Goal: Task Accomplishment & Management: Manage account settings

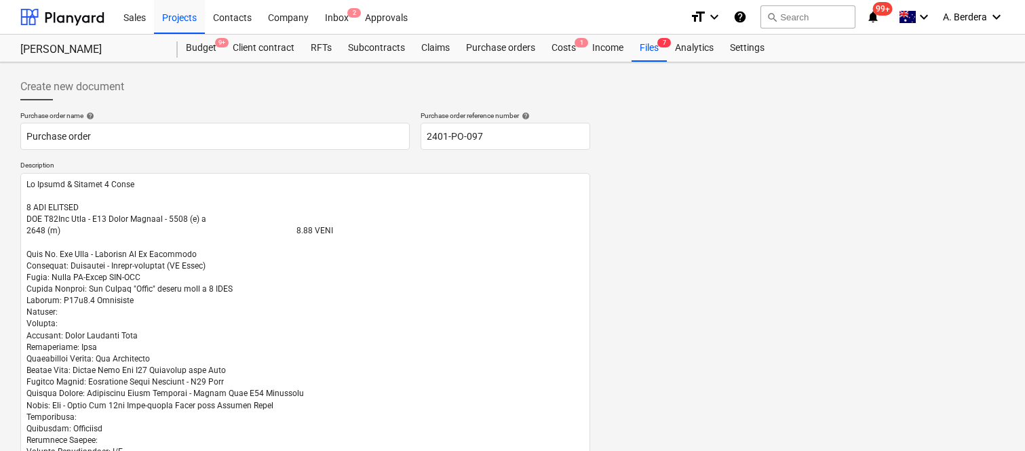
scroll to position [894, 0]
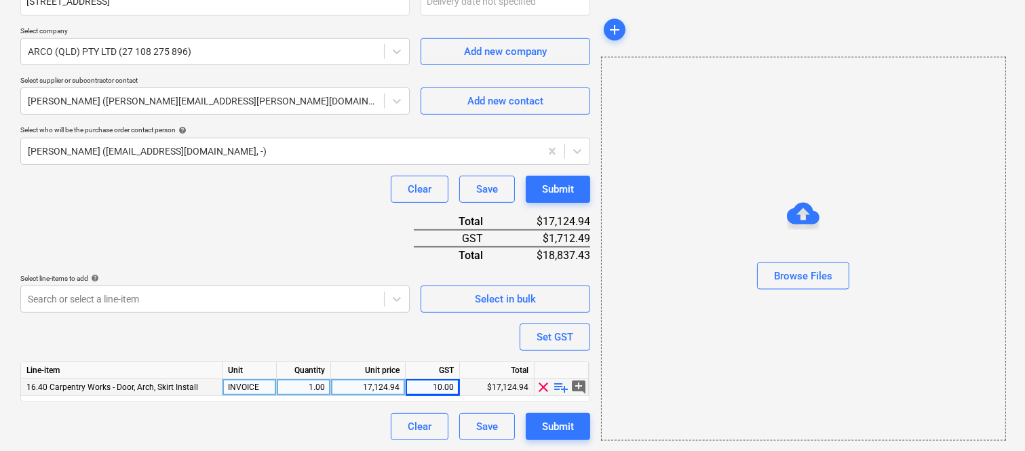
click at [197, 387] on div "16.40 Carpentry Works - Door, Arch, Skirt Install" at bounding box center [121, 387] width 201 height 17
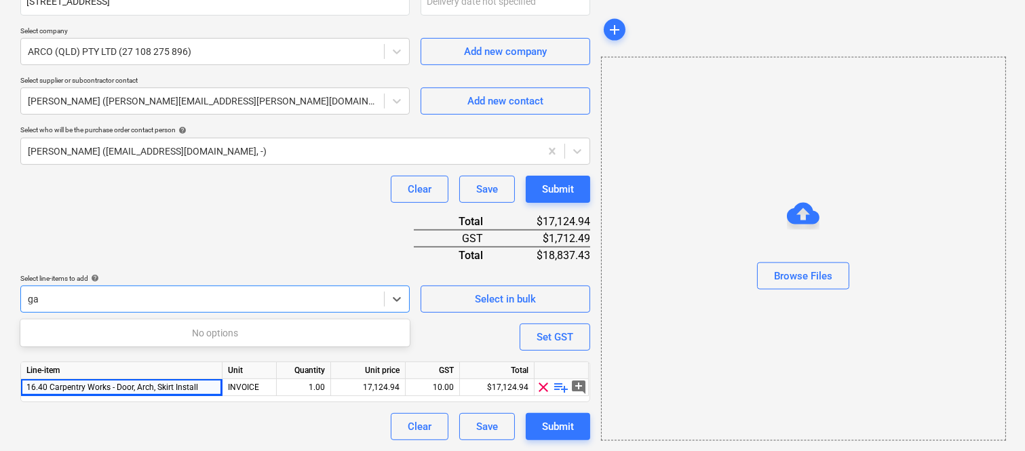
type input "g"
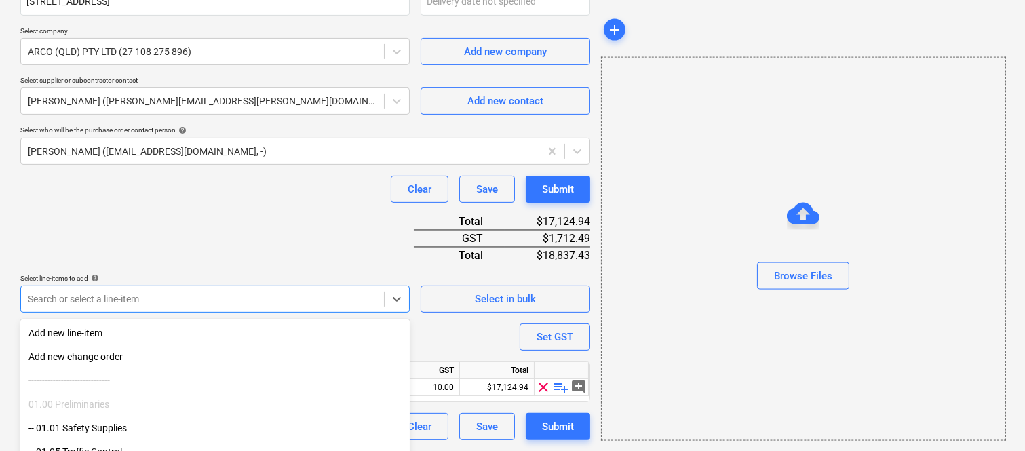
scroll to position [967, 0]
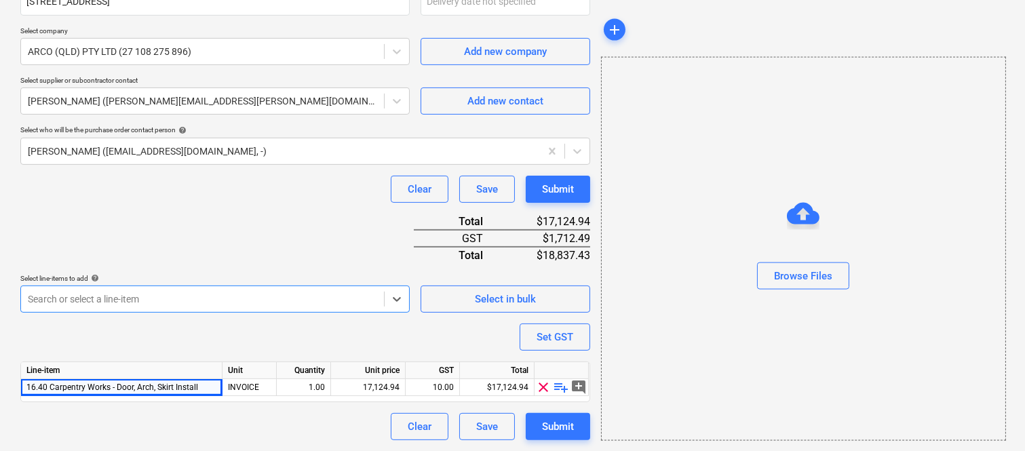
type textarea "x"
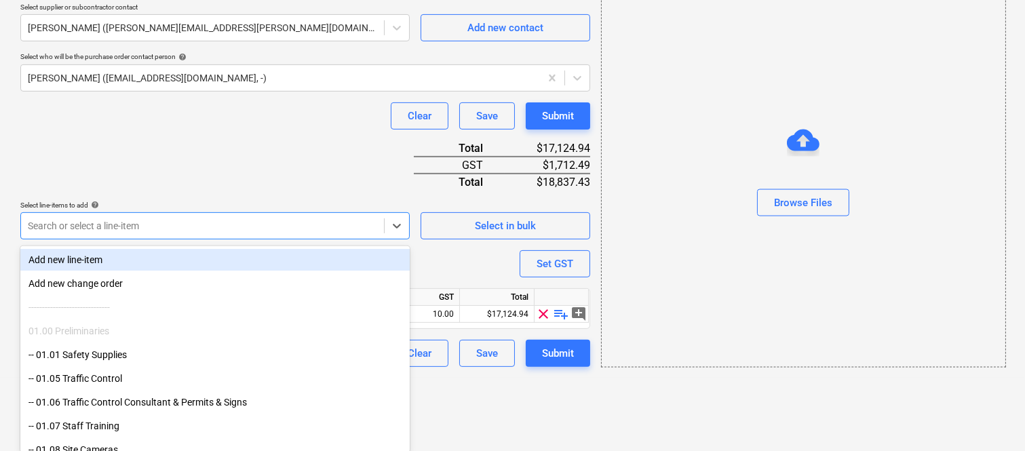
type input "g"
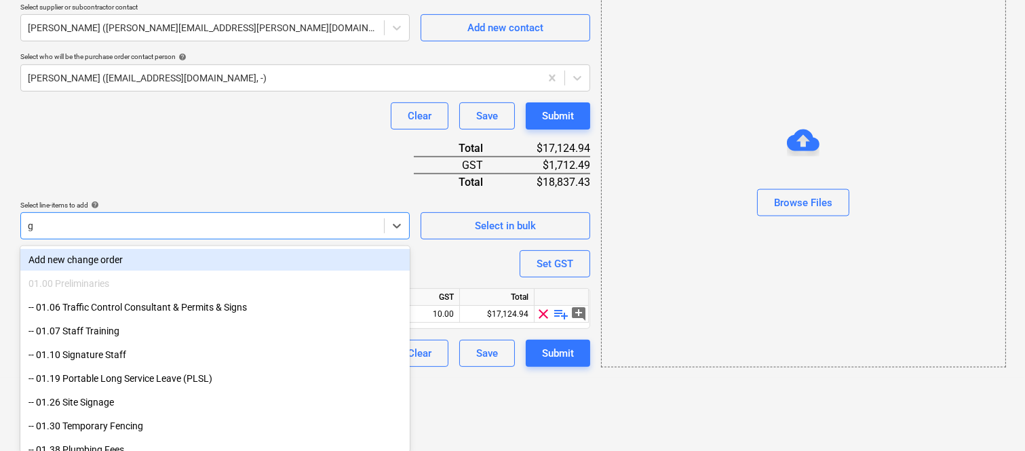
type textarea "x"
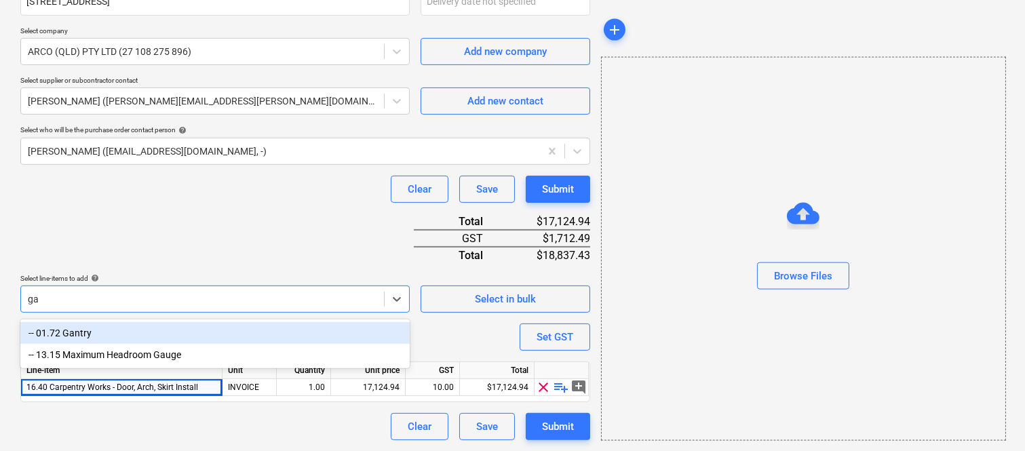
scroll to position [894, 0]
type input "g"
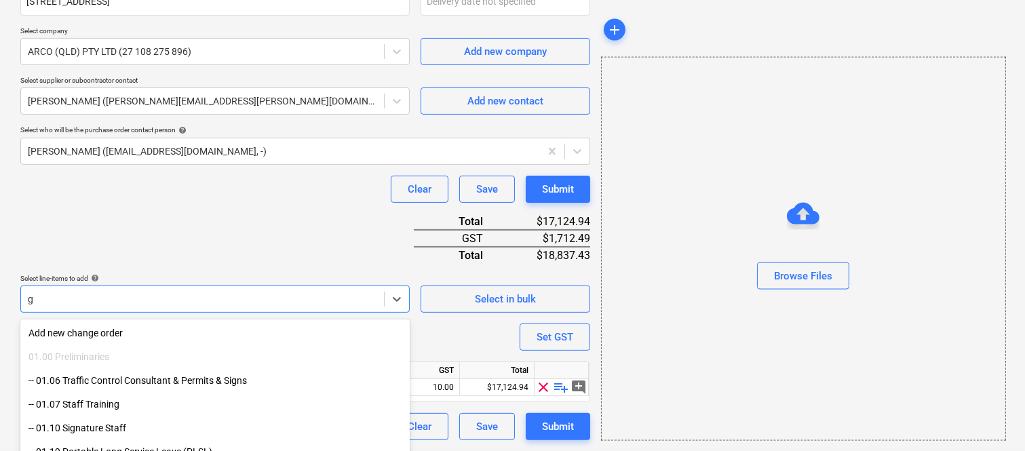
scroll to position [967, 0]
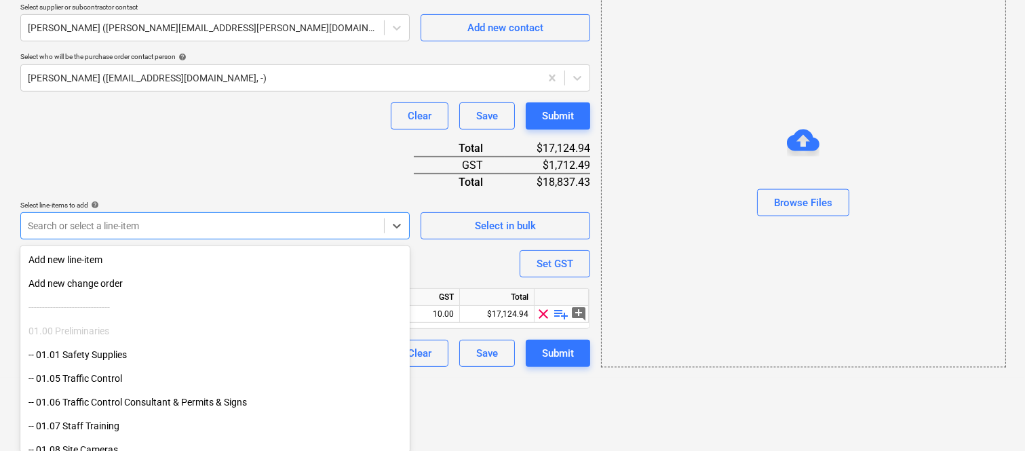
type input "g"
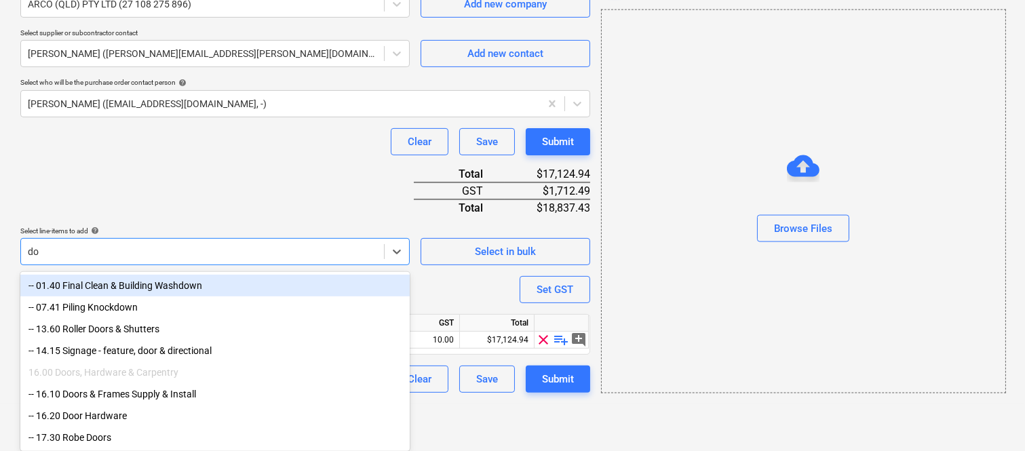
type input "doo"
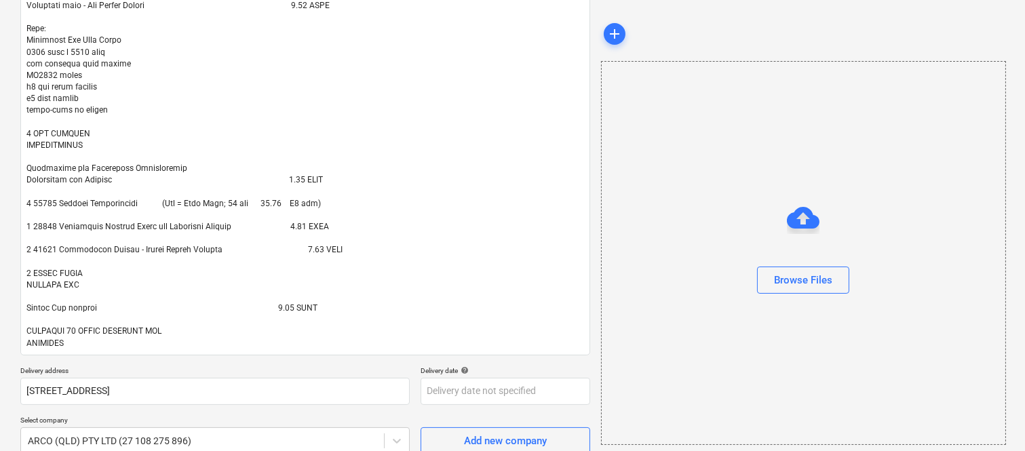
scroll to position [900, 0]
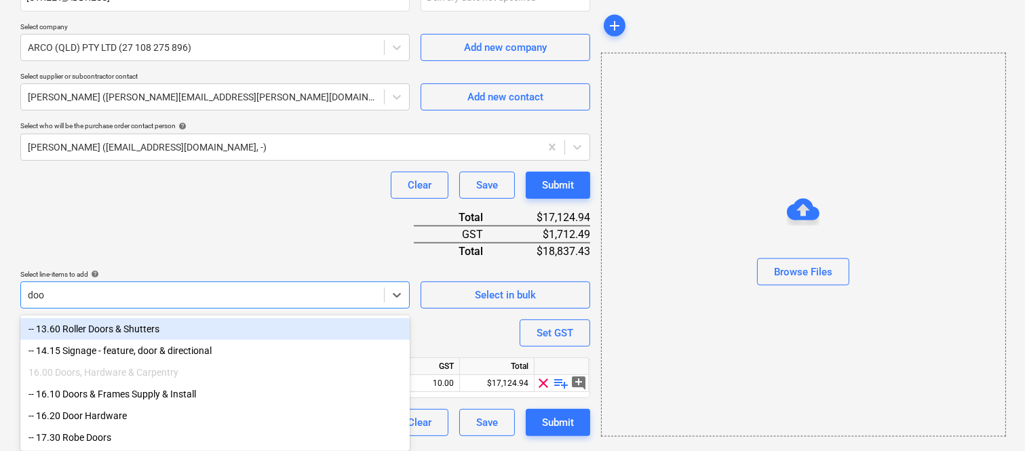
click at [199, 324] on div "-- 13.60 Roller Doors & Shutters" at bounding box center [214, 329] width 389 height 22
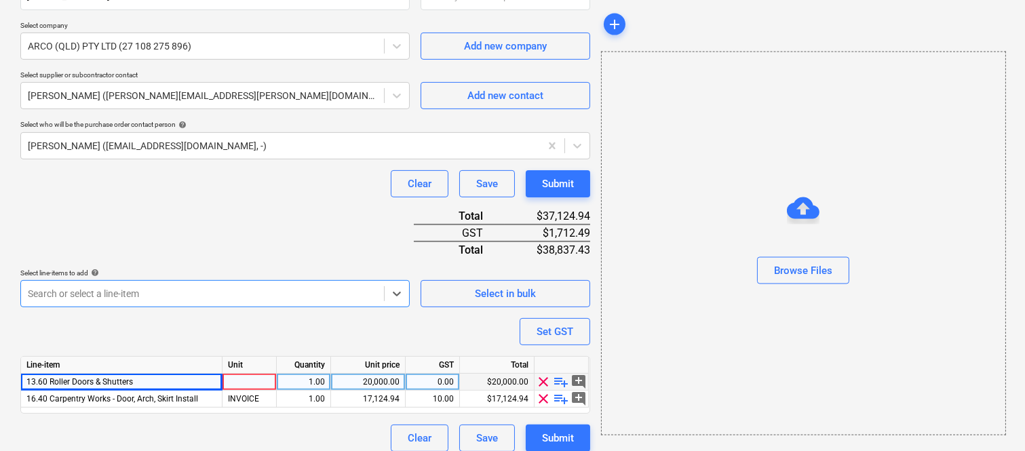
type textarea "x"
click at [259, 378] on div at bounding box center [250, 382] width 54 height 17
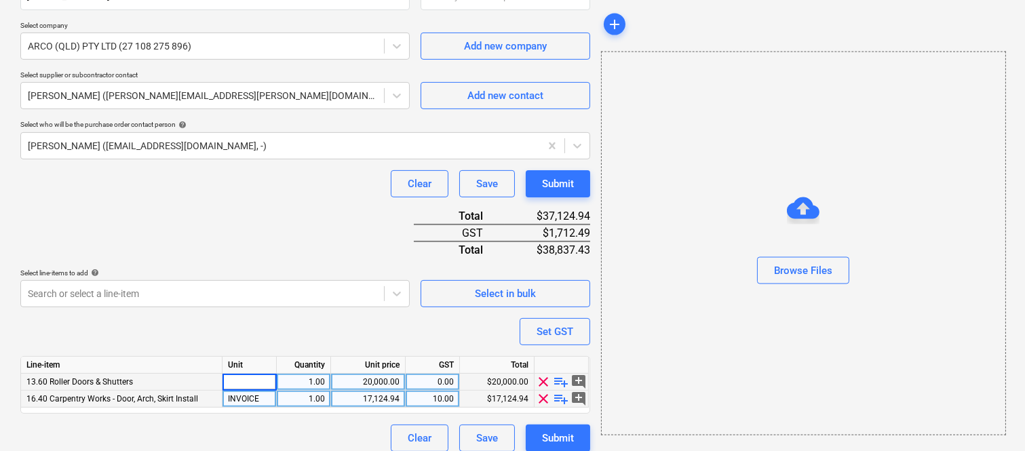
type input "i"
type input "INVOICE"
type textarea "x"
drag, startPoint x: 362, startPoint y: 397, endPoint x: 389, endPoint y: 397, distance: 27.1
click at [389, 397] on div "17,124.94" at bounding box center [367, 399] width 63 height 17
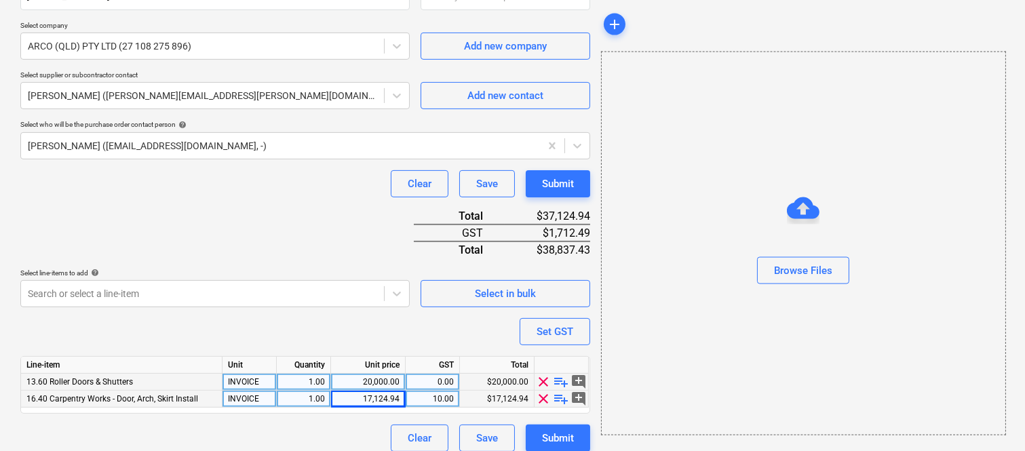
click at [381, 384] on div "20,000.00" at bounding box center [367, 382] width 63 height 17
type input "17124.94"
type textarea "x"
click at [431, 385] on div "0.00" at bounding box center [432, 382] width 43 height 17
type input "10"
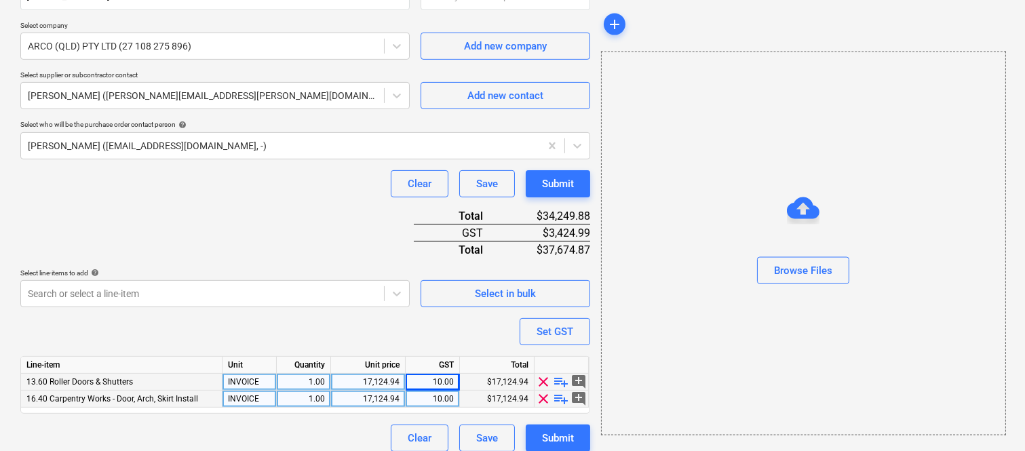
click at [543, 398] on span "clear" at bounding box center [544, 399] width 16 height 16
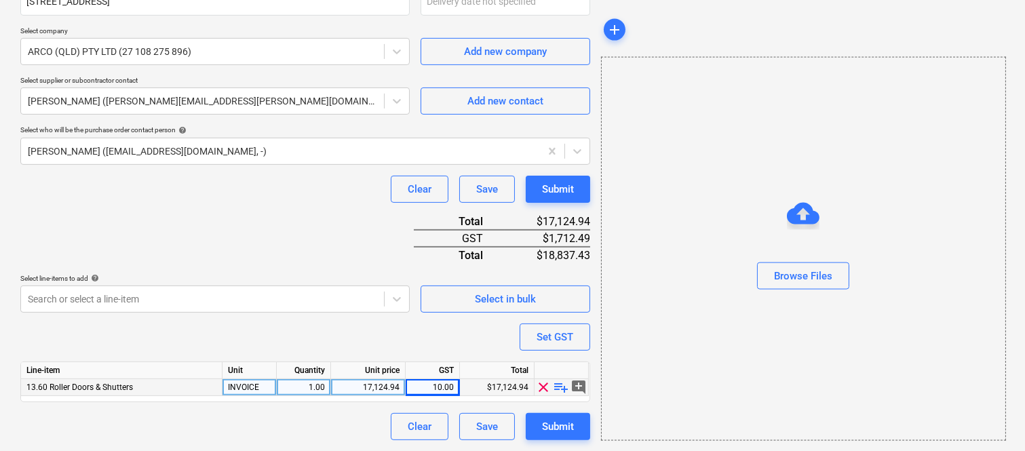
scroll to position [894, 0]
type textarea "x"
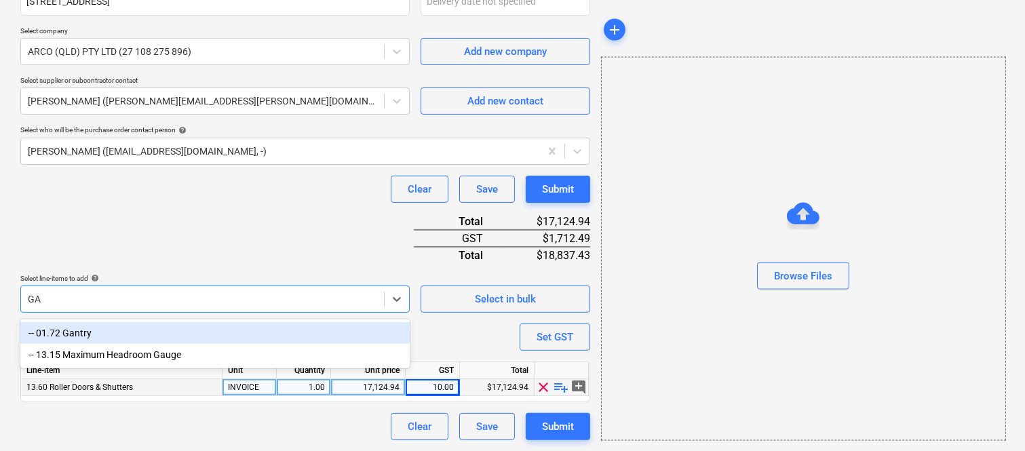
scroll to position [894, 0]
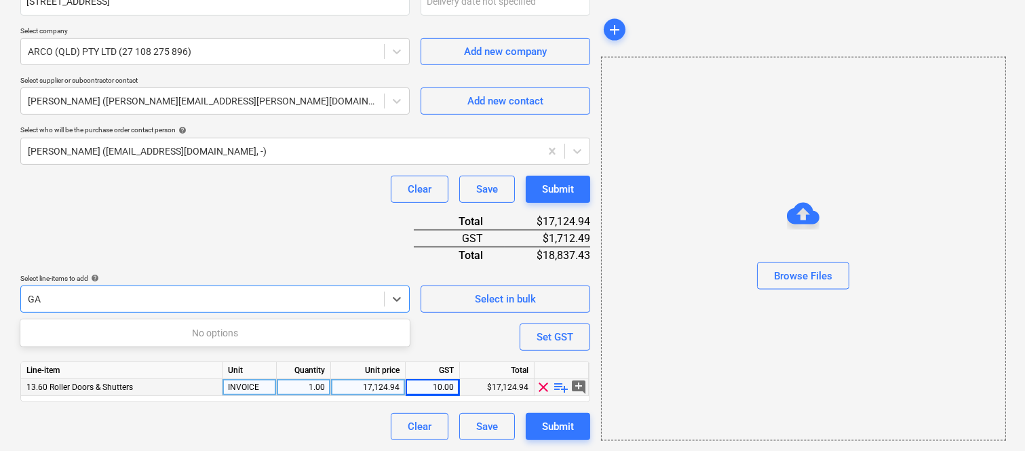
type input "G"
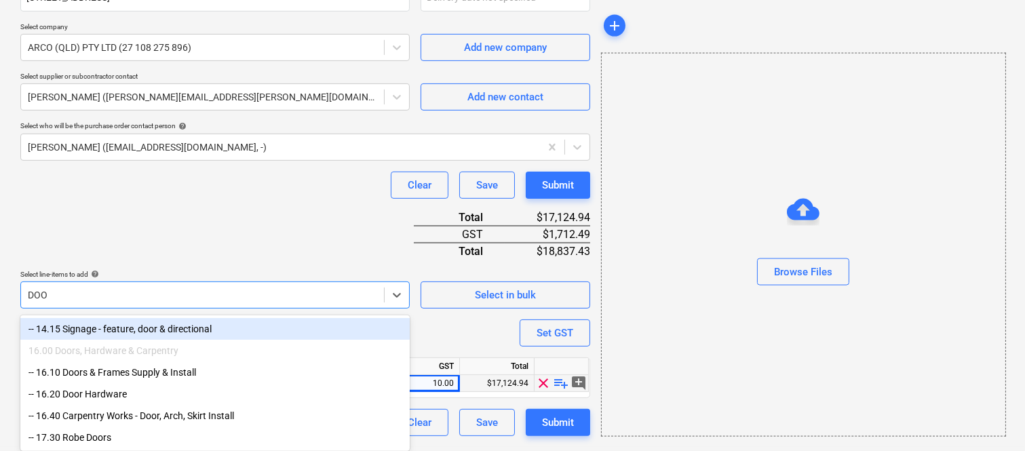
scroll to position [900, 0]
type input "D"
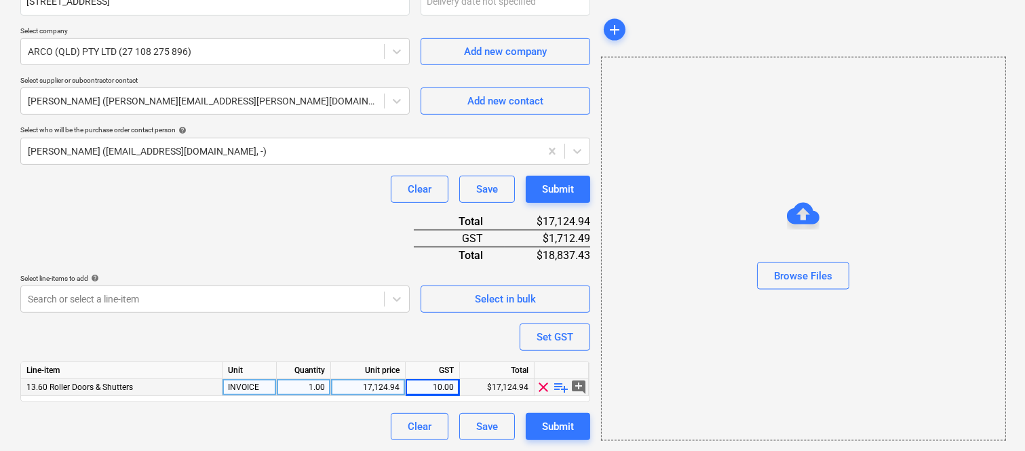
scroll to position [894, 0]
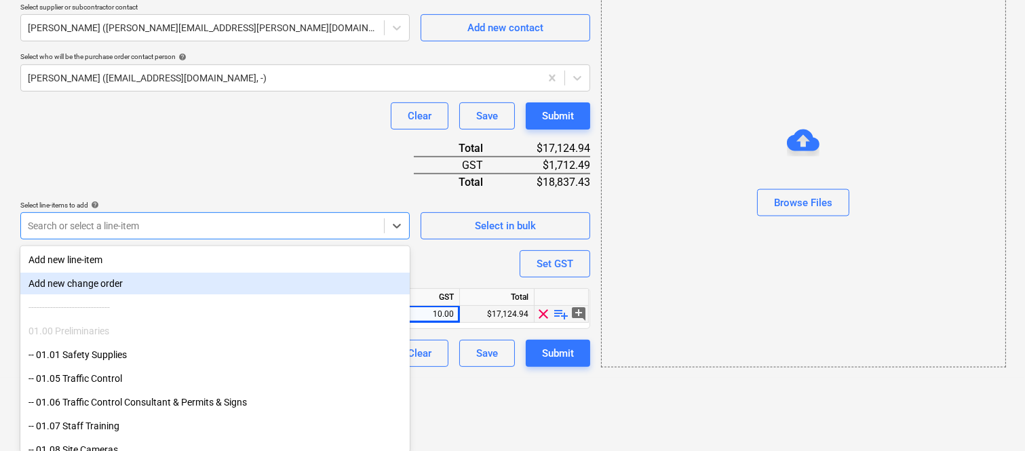
type textarea "x"
paste input "garage doors"
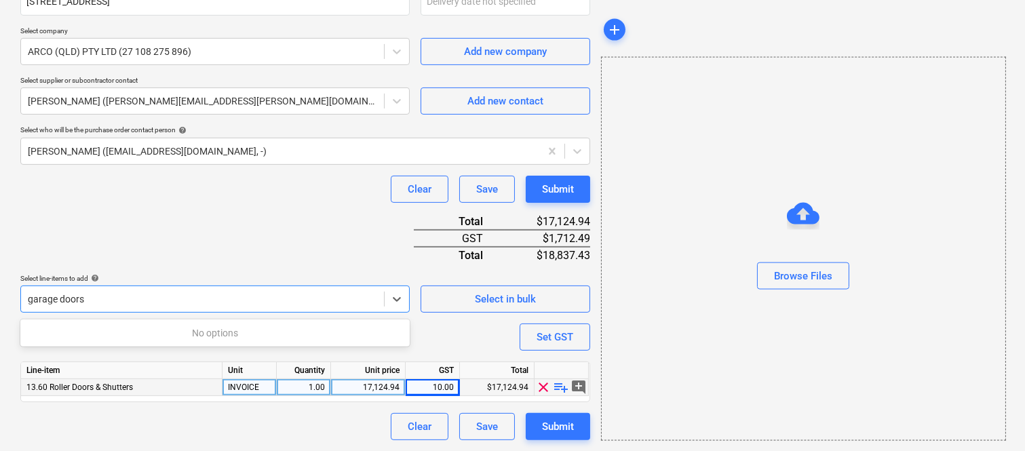
scroll to position [894, 0]
type input "g"
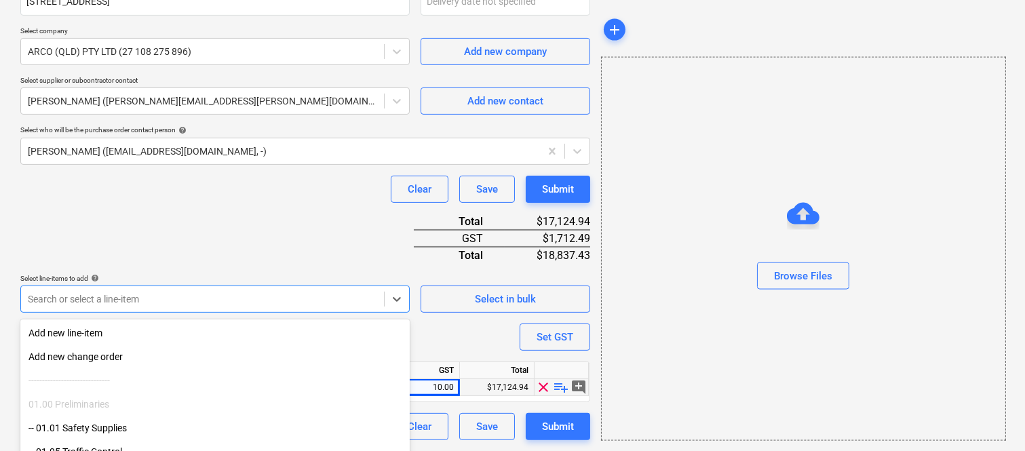
scroll to position [967, 0]
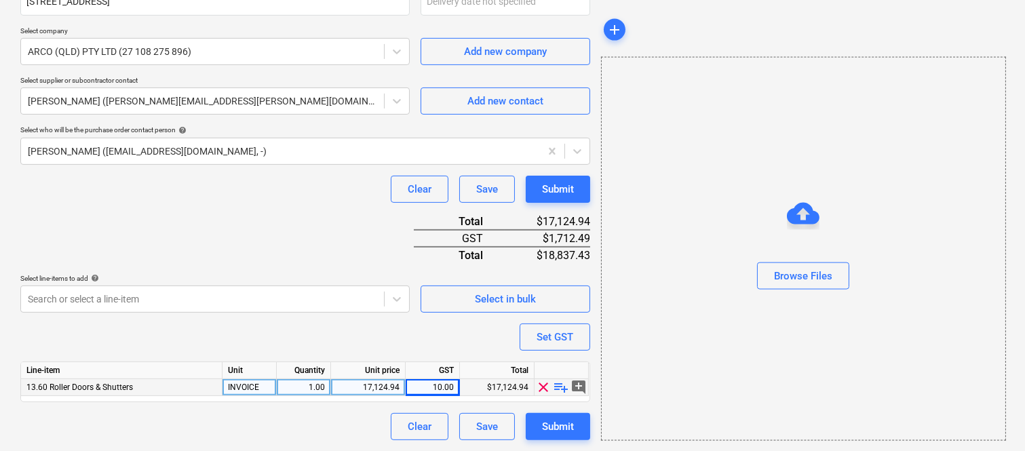
type textarea "x"
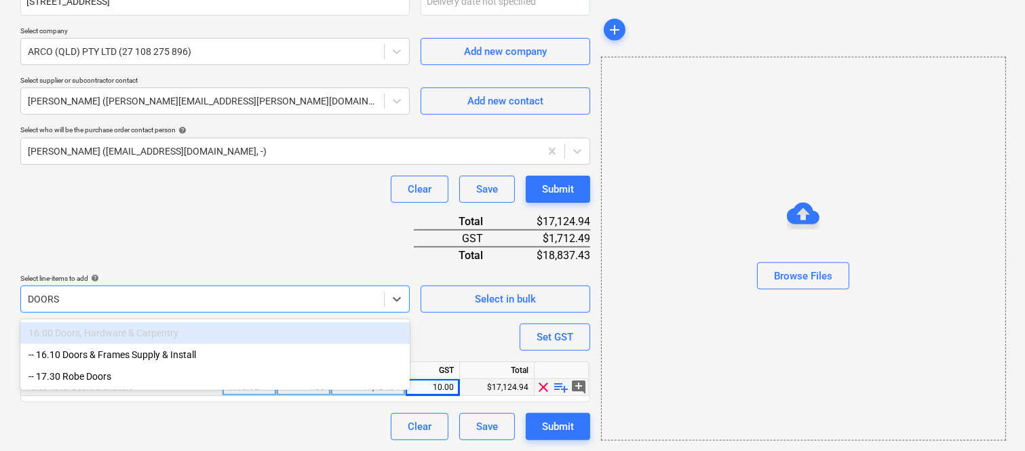
type input "DOORS"
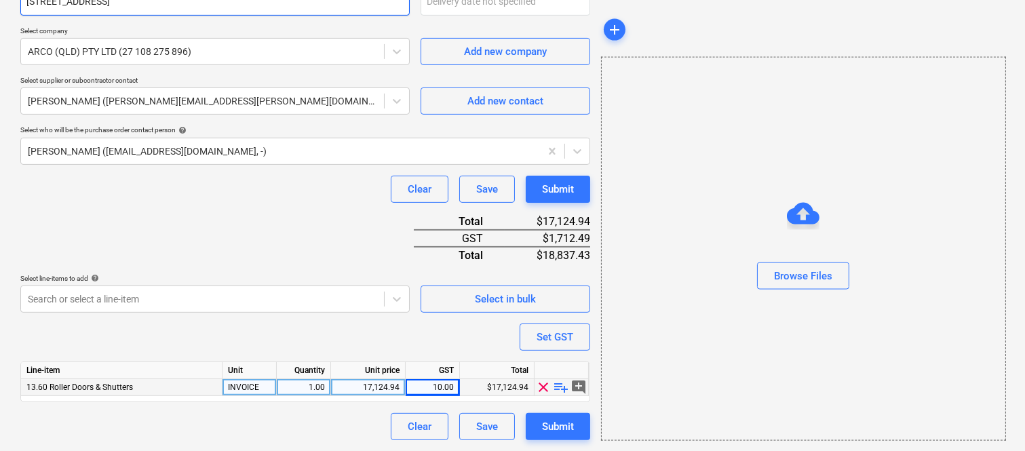
type textarea "x"
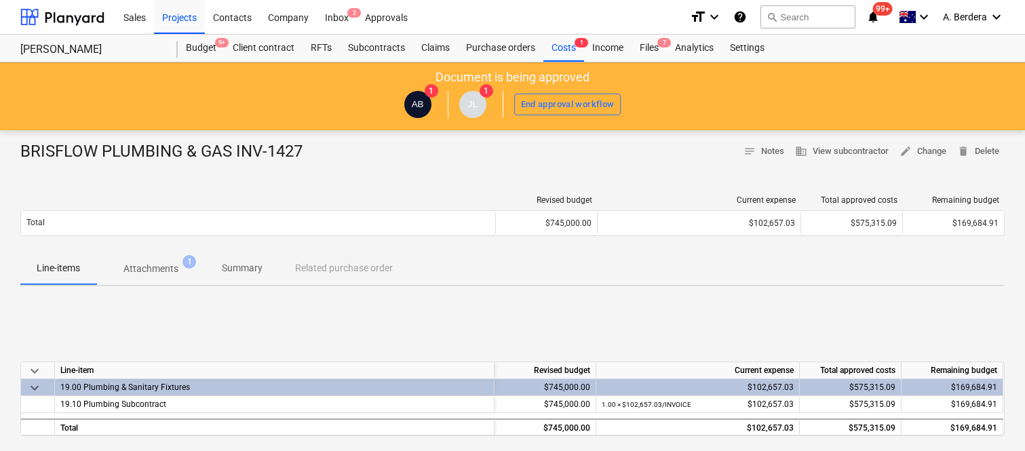
click at [202, 47] on div "Budget 9+" at bounding box center [201, 48] width 47 height 27
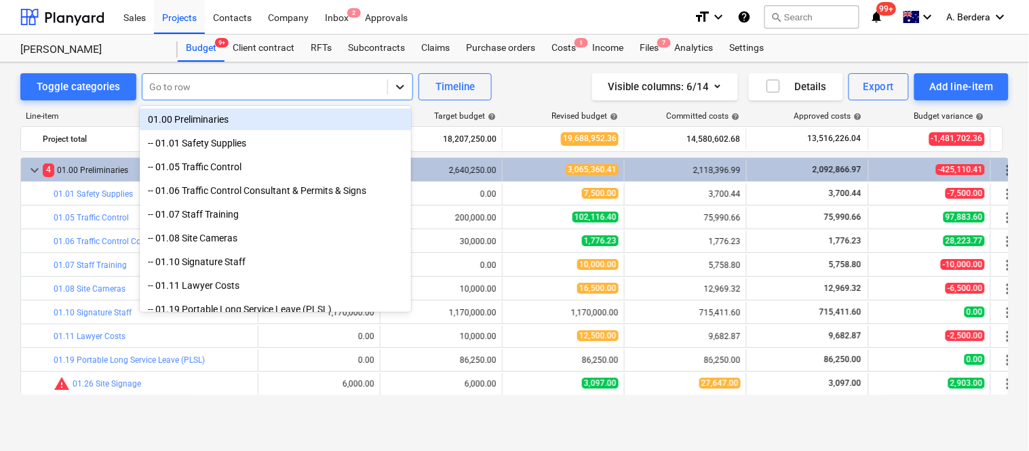
click at [397, 86] on icon at bounding box center [400, 87] width 14 height 14
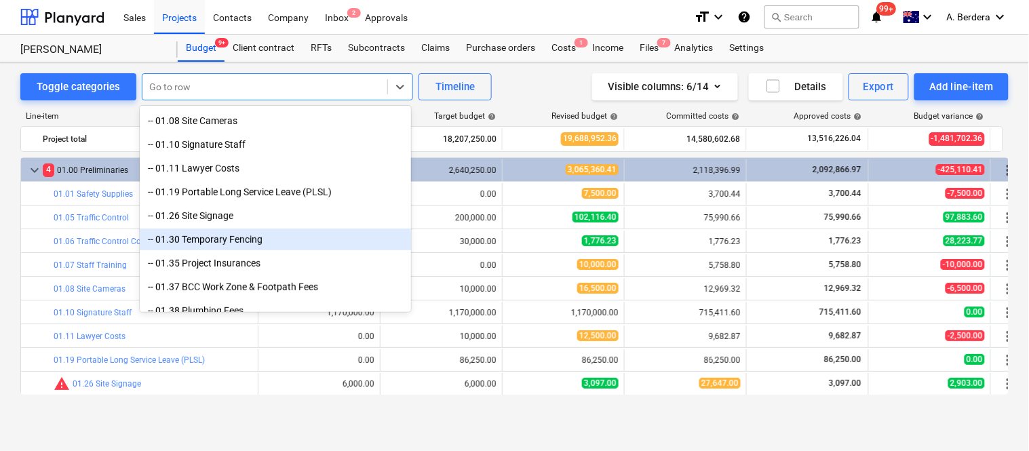
scroll to position [134, 0]
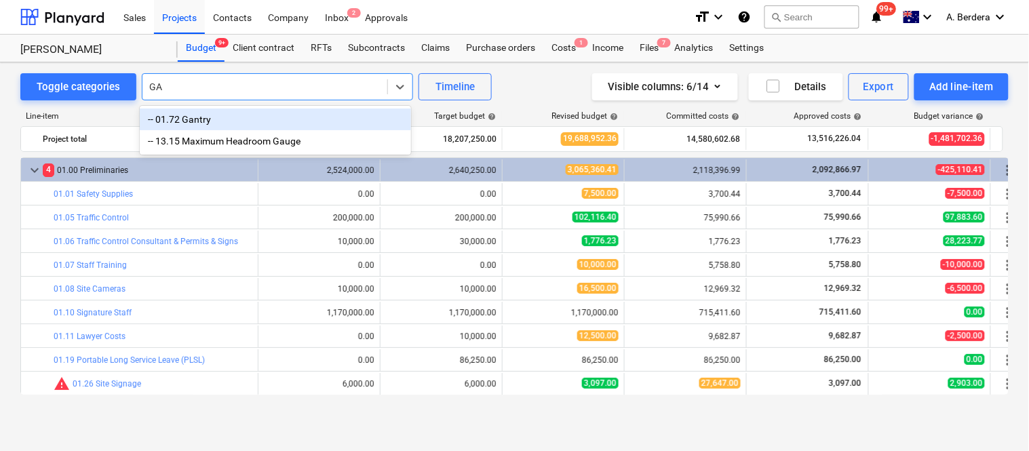
type input "G"
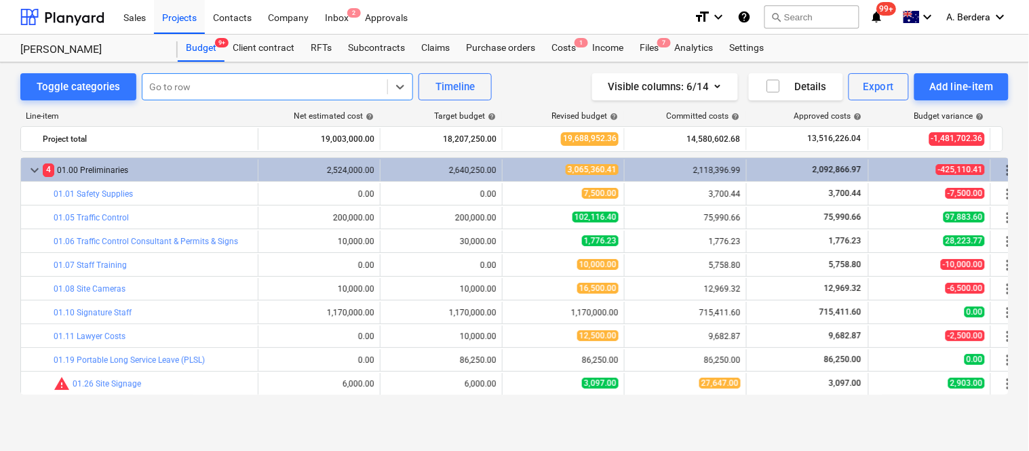
scroll to position [1039, 0]
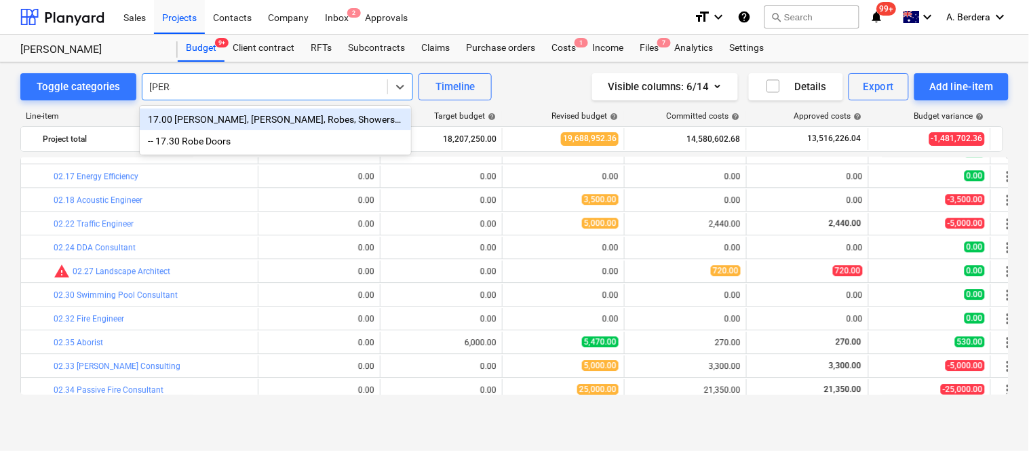
type input "ROBE"
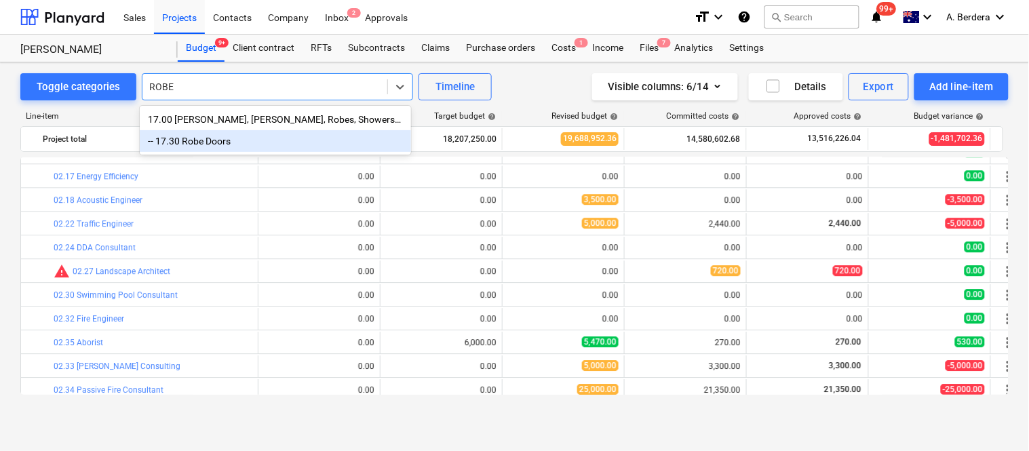
click at [197, 141] on div "-- 17.30 Robe Doors" at bounding box center [275, 141] width 271 height 22
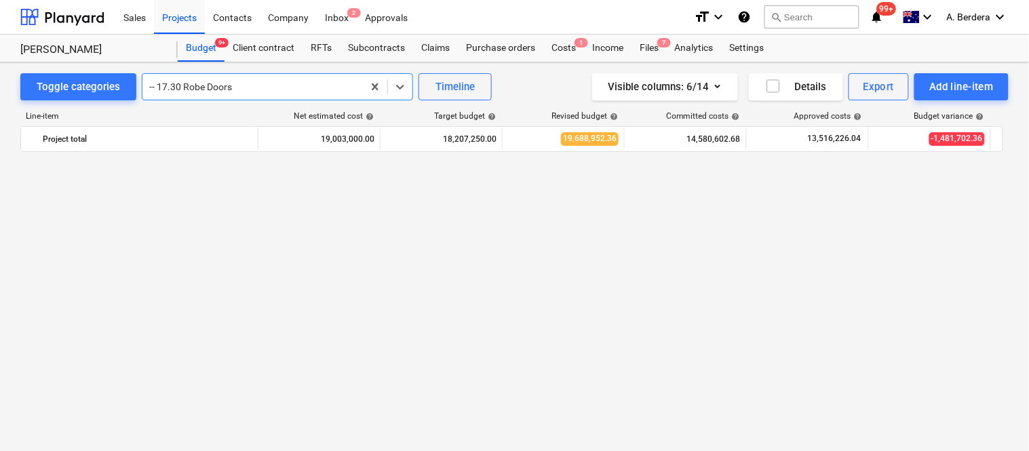
scroll to position [2541, 0]
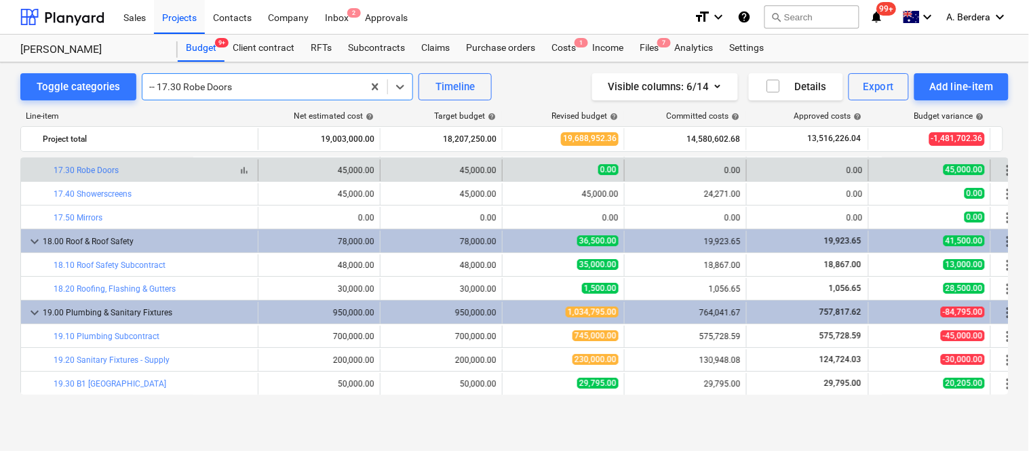
click at [248, 172] on span "bar_chart" at bounding box center [244, 170] width 11 height 11
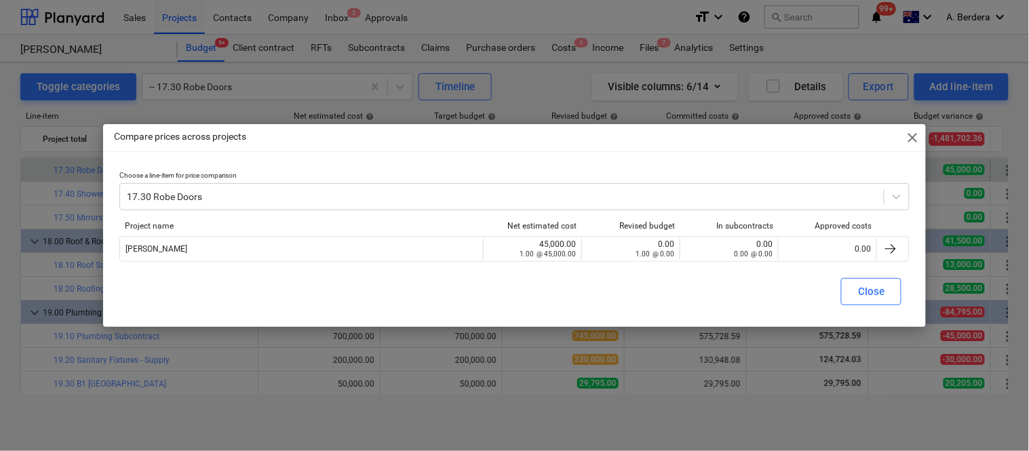
click at [908, 134] on span "close" at bounding box center [912, 138] width 16 height 16
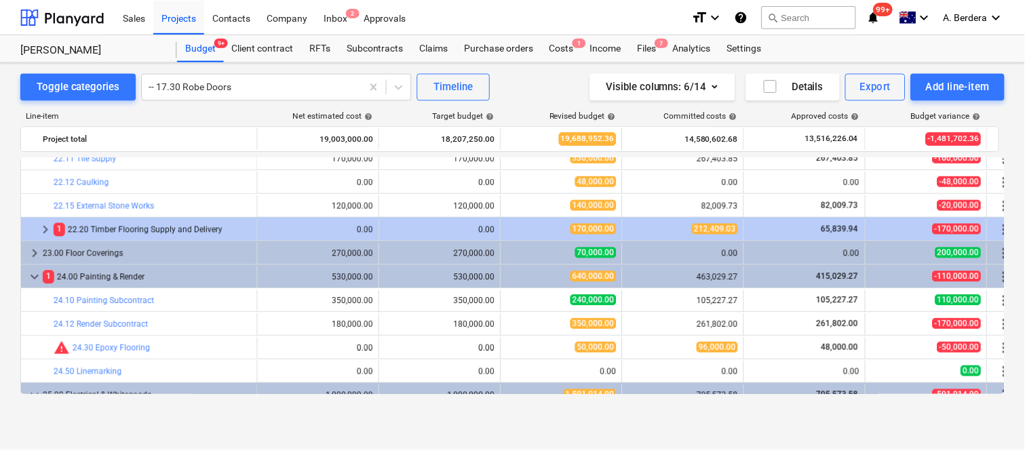
scroll to position [3116, 0]
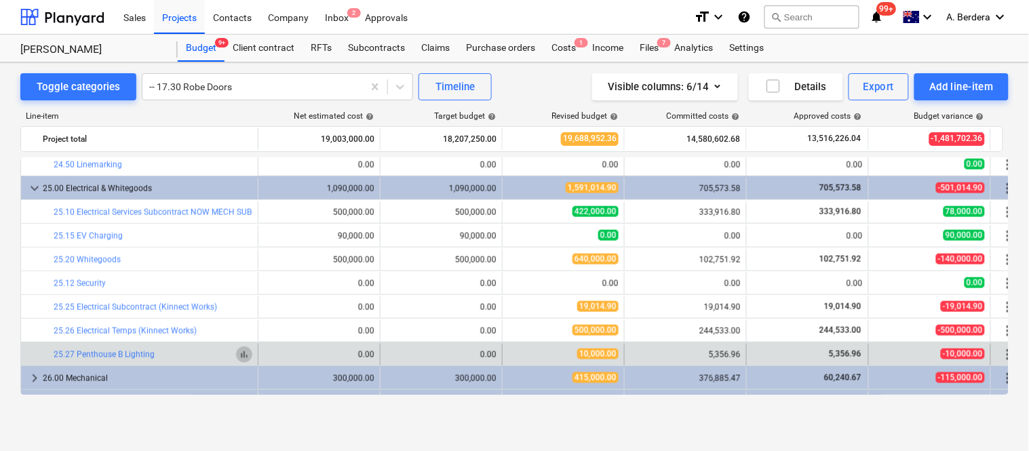
click at [242, 355] on span "bar_chart" at bounding box center [244, 354] width 11 height 11
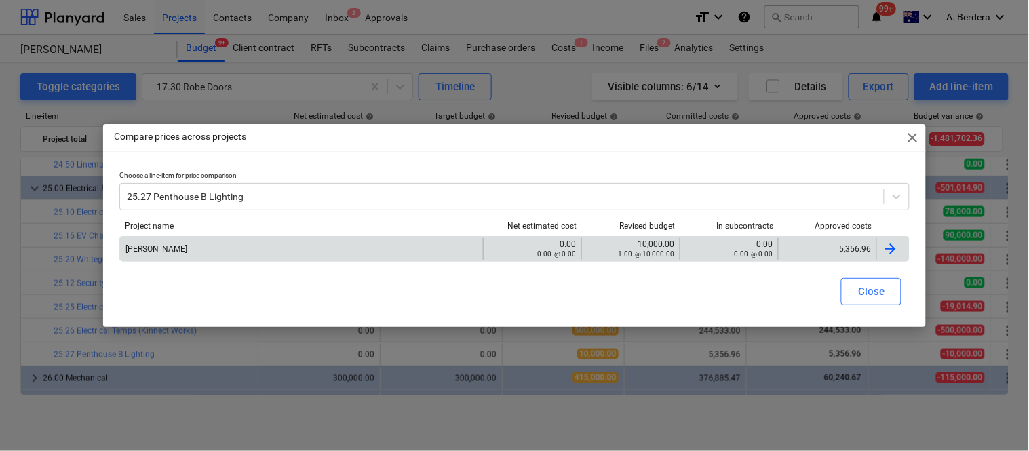
click at [836, 238] on div "5,356.96" at bounding box center [827, 249] width 98 height 22
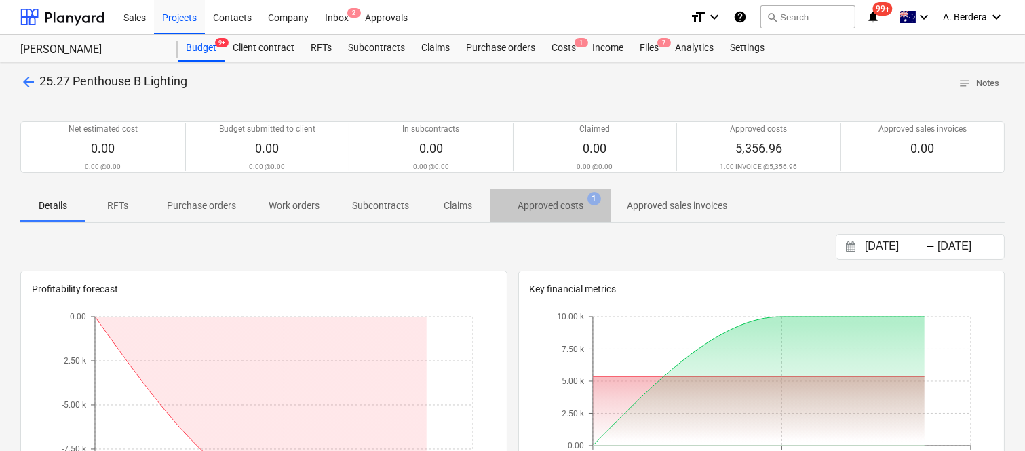
click at [552, 200] on p "Approved costs" at bounding box center [551, 206] width 66 height 14
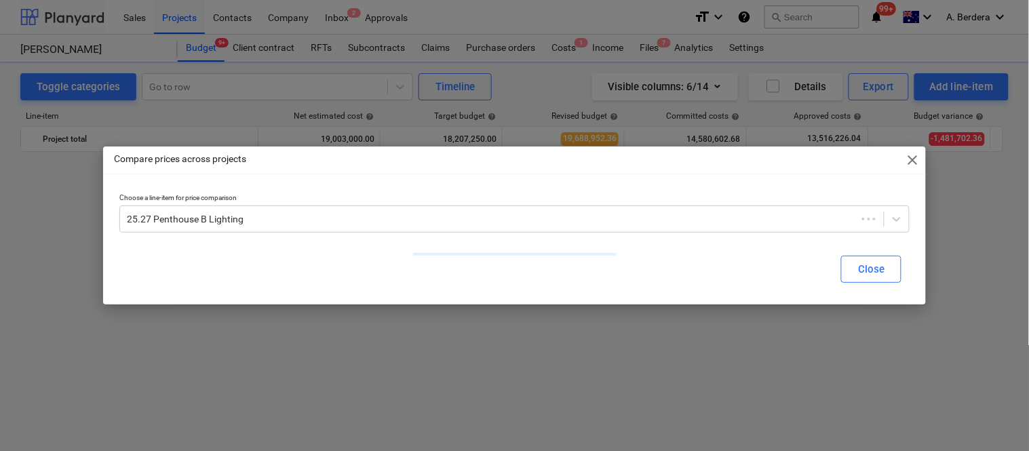
scroll to position [3116, 0]
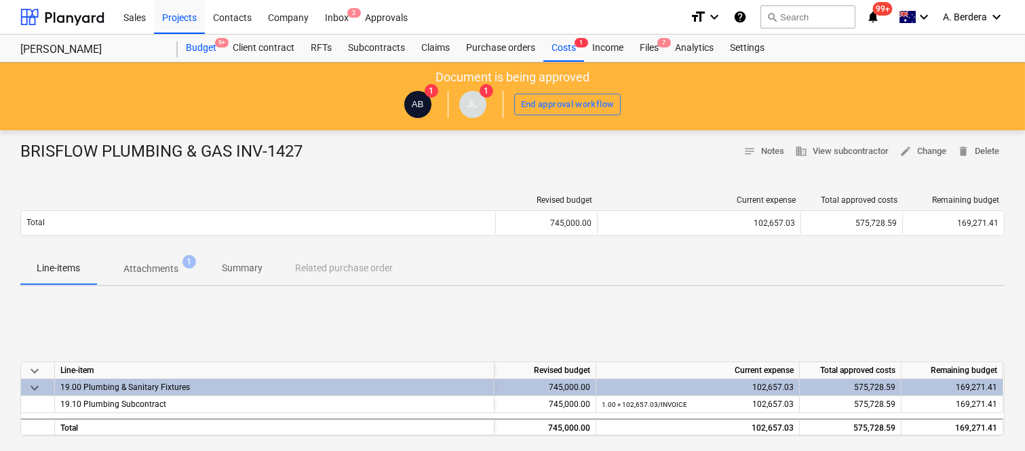
click at [198, 52] on div "Budget 9+" at bounding box center [201, 48] width 47 height 27
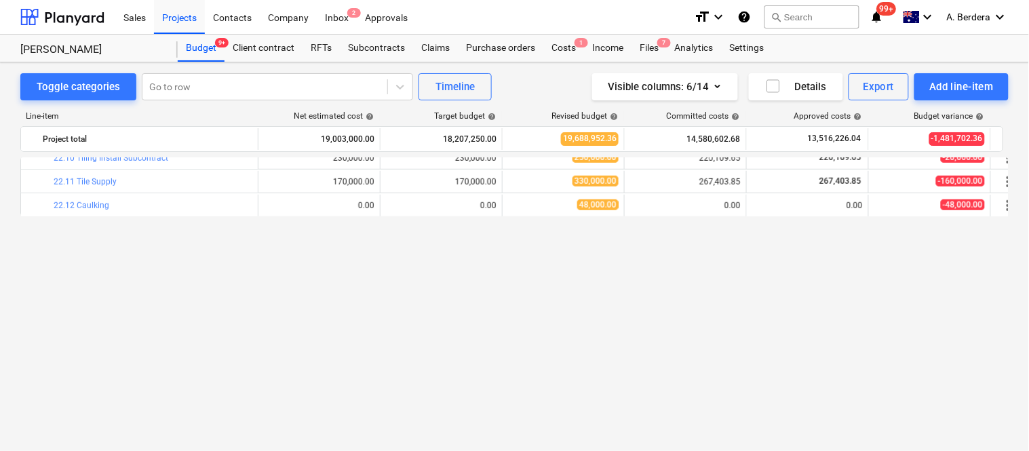
scroll to position [2677, 0]
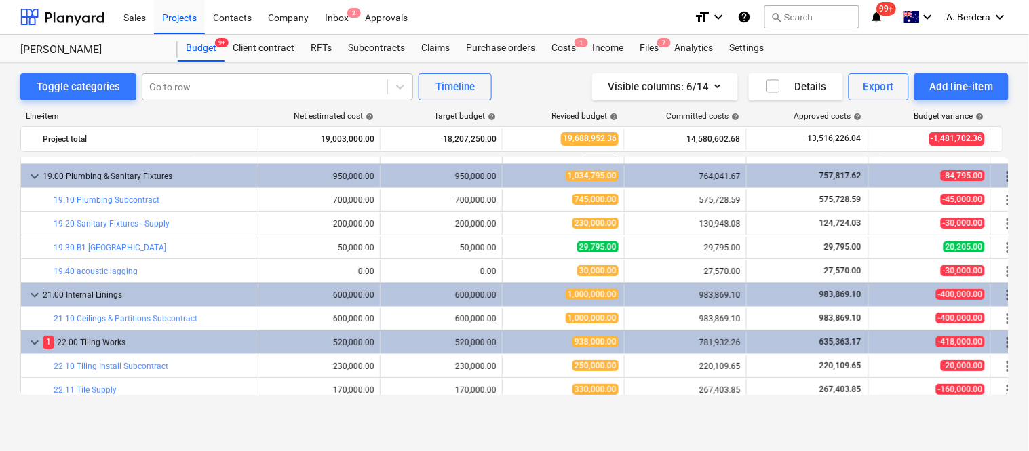
click at [236, 82] on div at bounding box center [264, 87] width 231 height 14
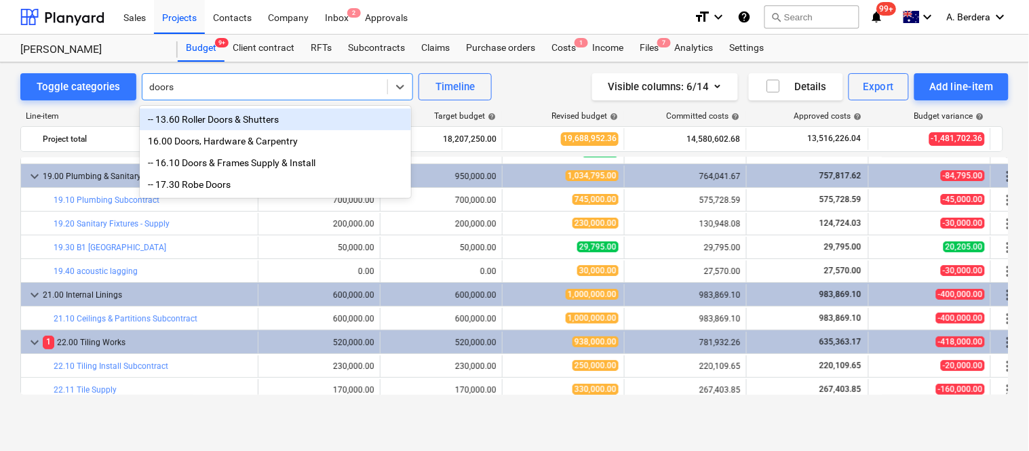
type input "doors"
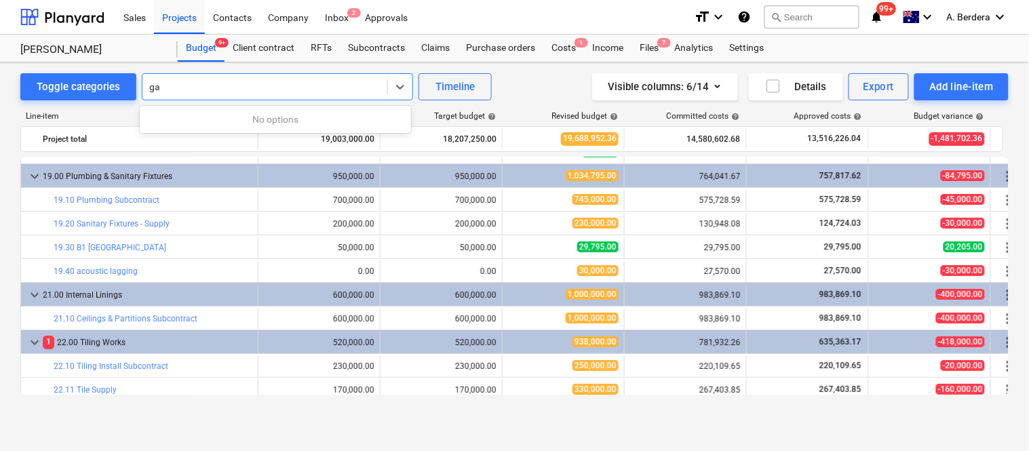
type input "g"
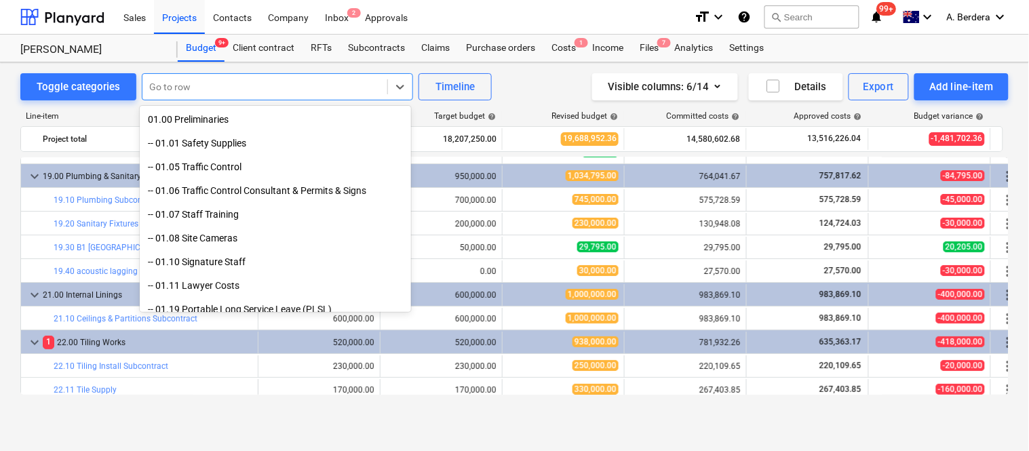
type input "f"
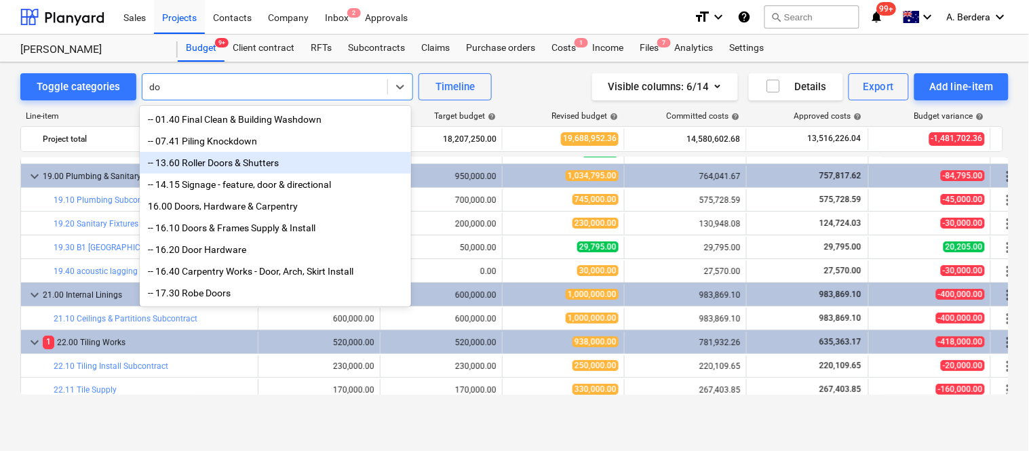
type input "d"
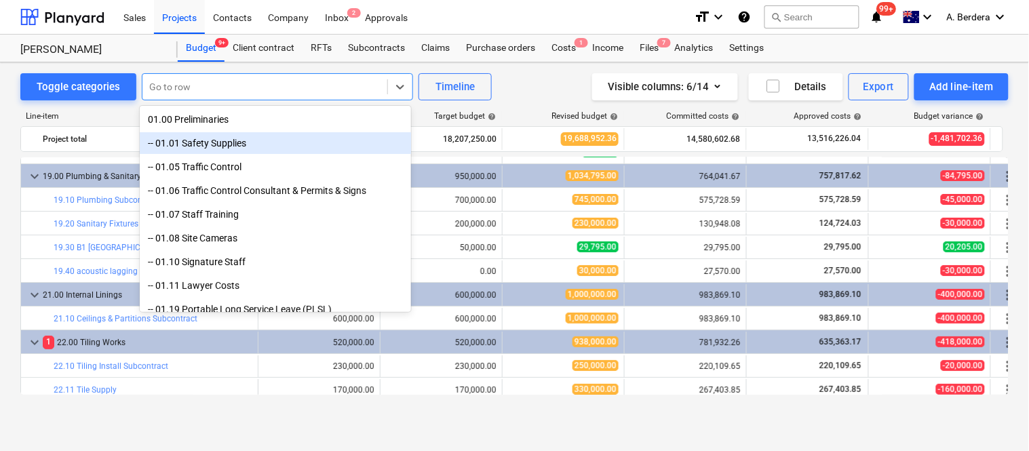
drag, startPoint x: 404, startPoint y: 112, endPoint x: 403, endPoint y: 142, distance: 30.6
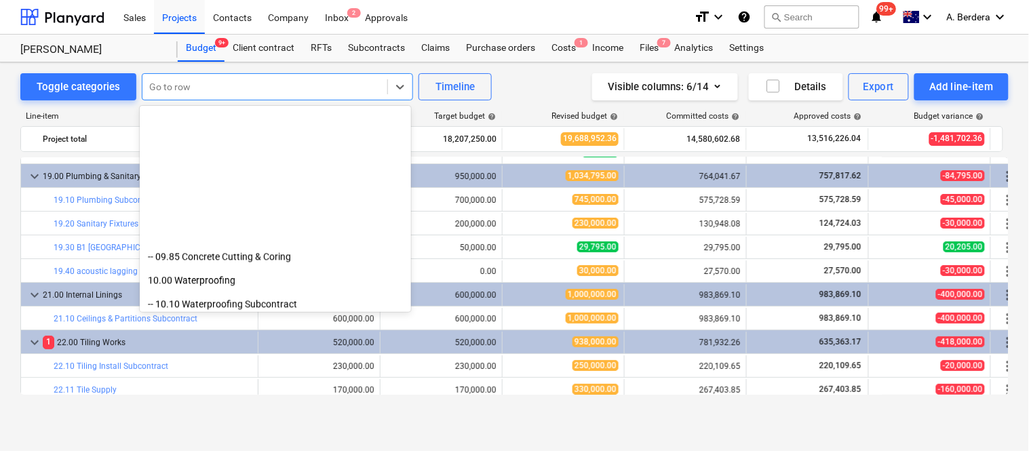
scroll to position [1958, 0]
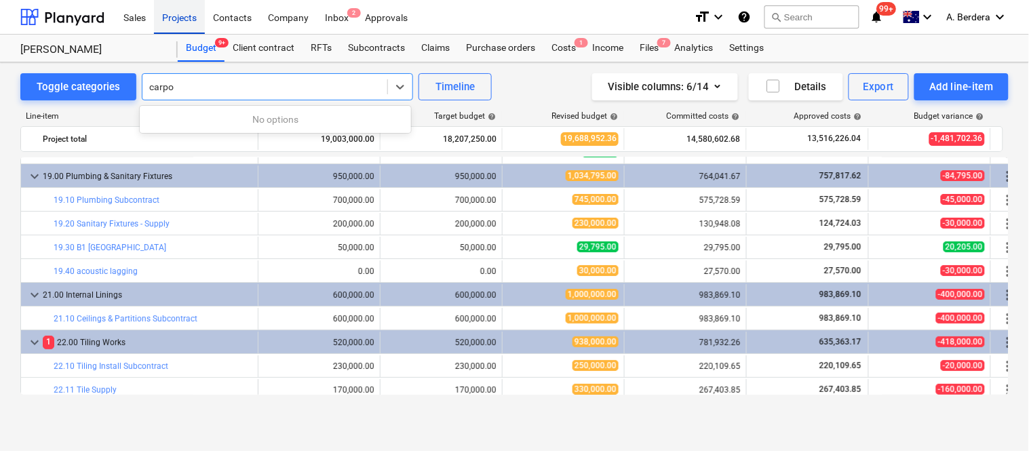
type input "carpo"
type input "carp"
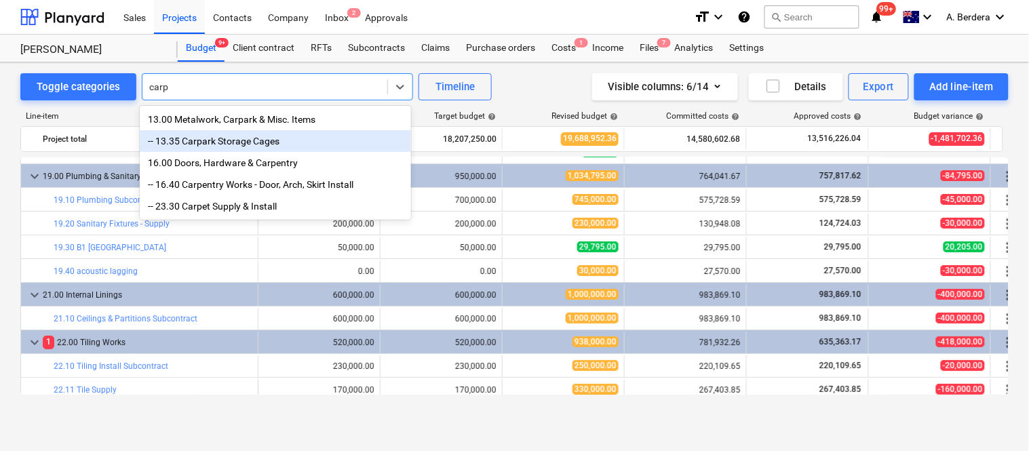
click at [283, 138] on div "-- 13.35 Carpark Storage Cages" at bounding box center [275, 141] width 271 height 22
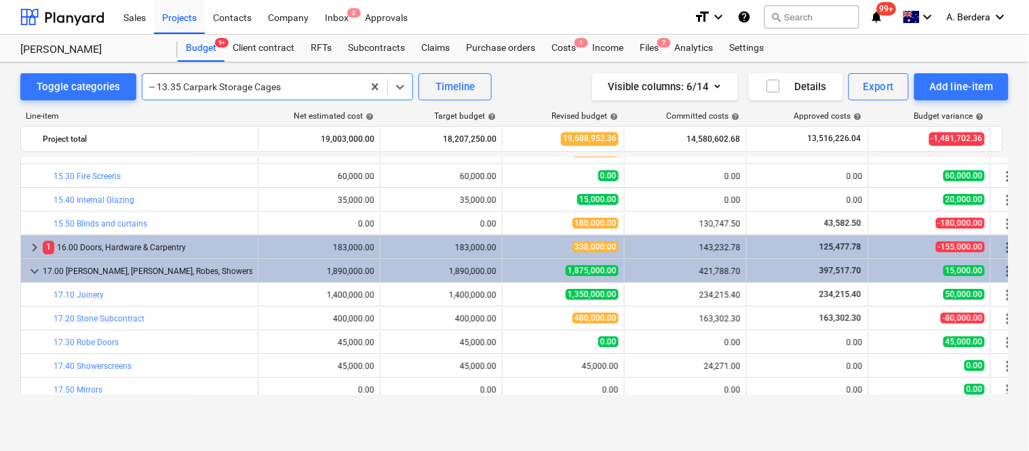
scroll to position [2303, 0]
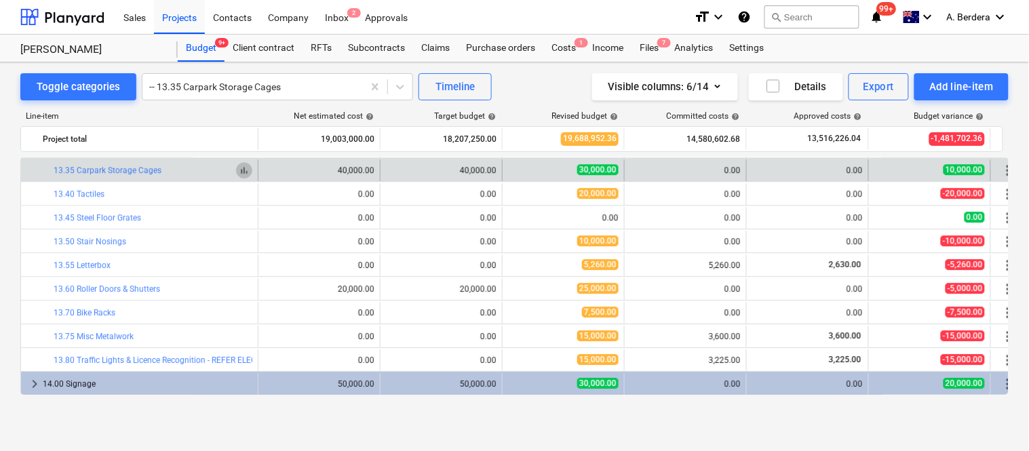
click at [246, 172] on span "bar_chart" at bounding box center [244, 170] width 11 height 11
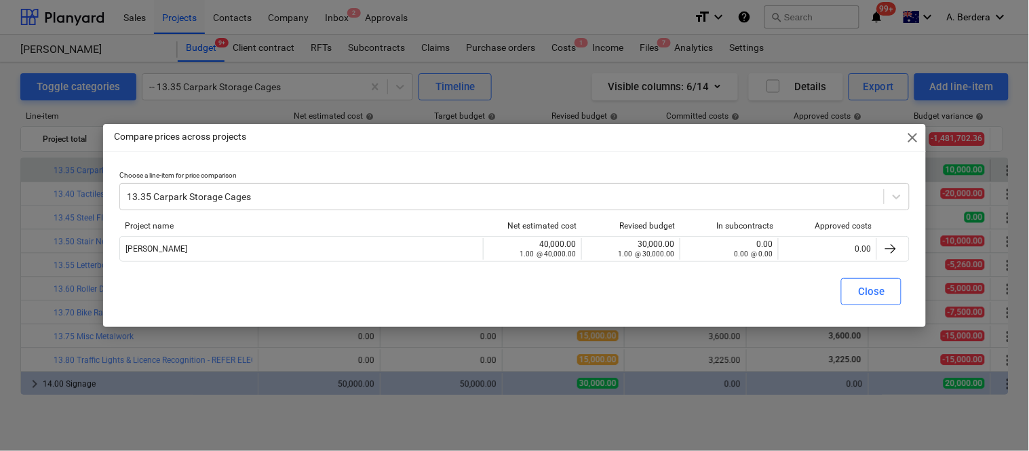
click at [916, 131] on span "close" at bounding box center [912, 138] width 16 height 16
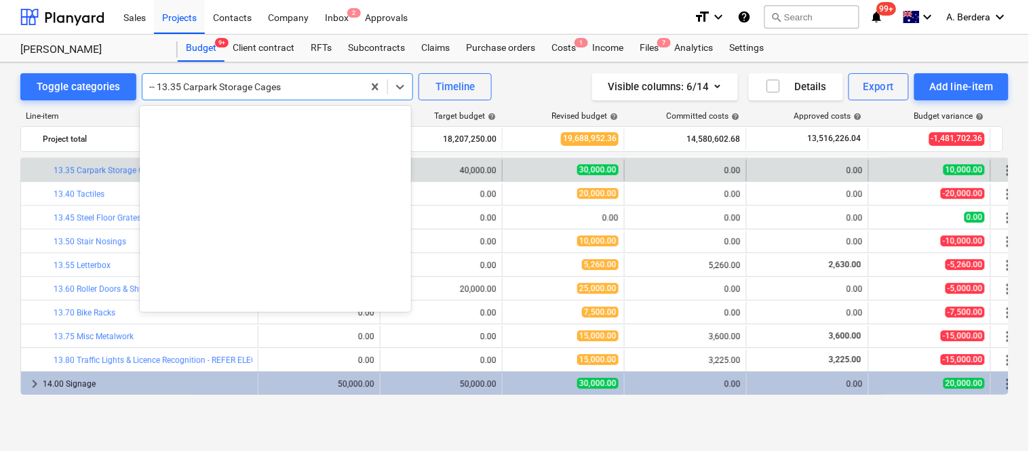
click at [343, 80] on div at bounding box center [252, 87] width 207 height 14
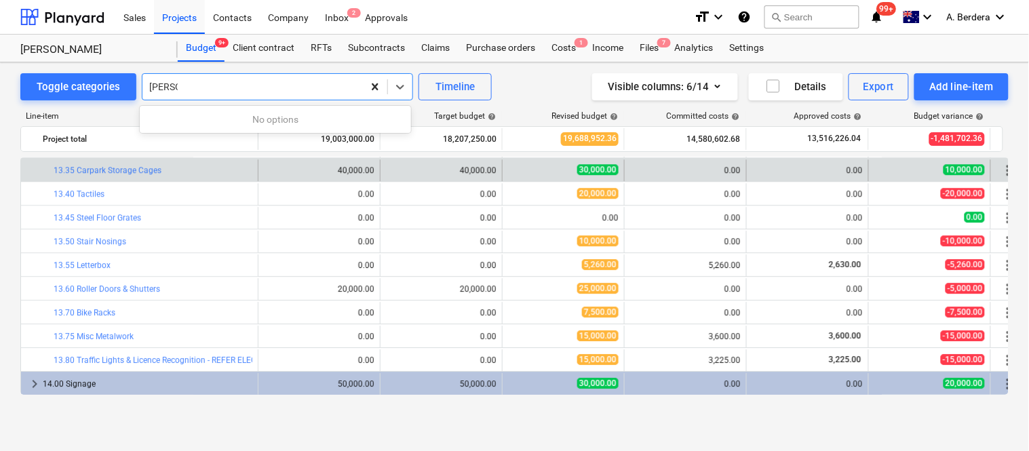
type input "parking"
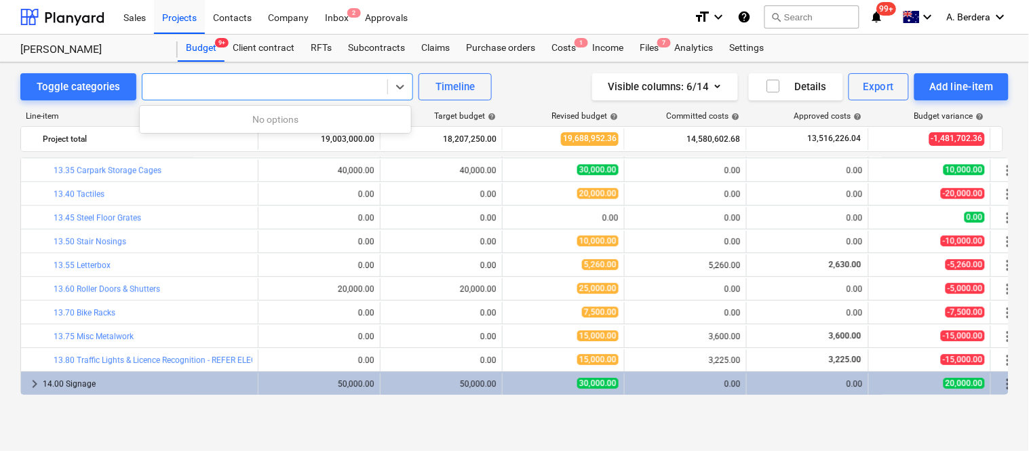
click at [250, 90] on div at bounding box center [264, 87] width 231 height 14
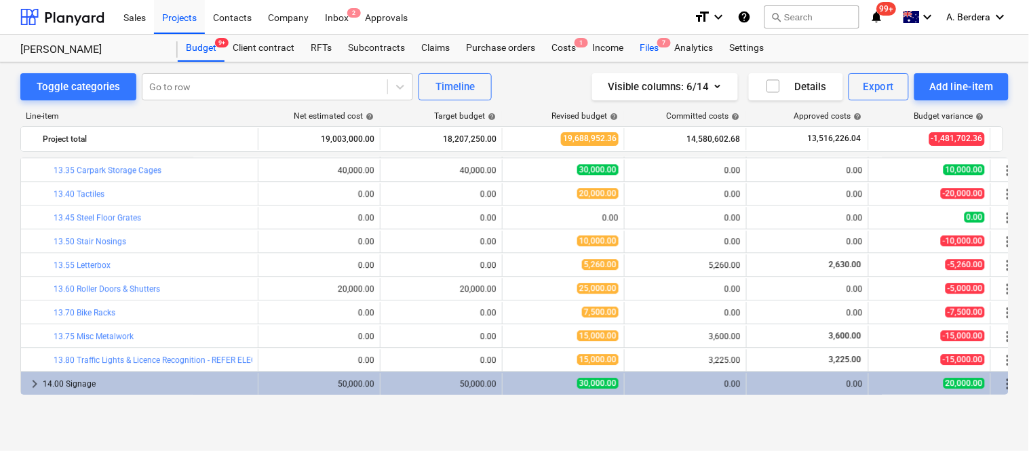
click at [647, 48] on div "Files 7" at bounding box center [649, 48] width 35 height 27
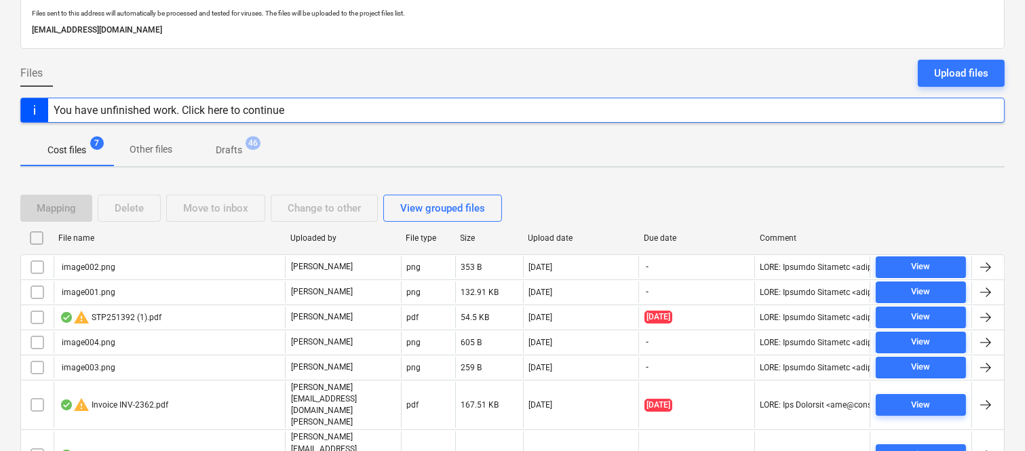
scroll to position [104, 0]
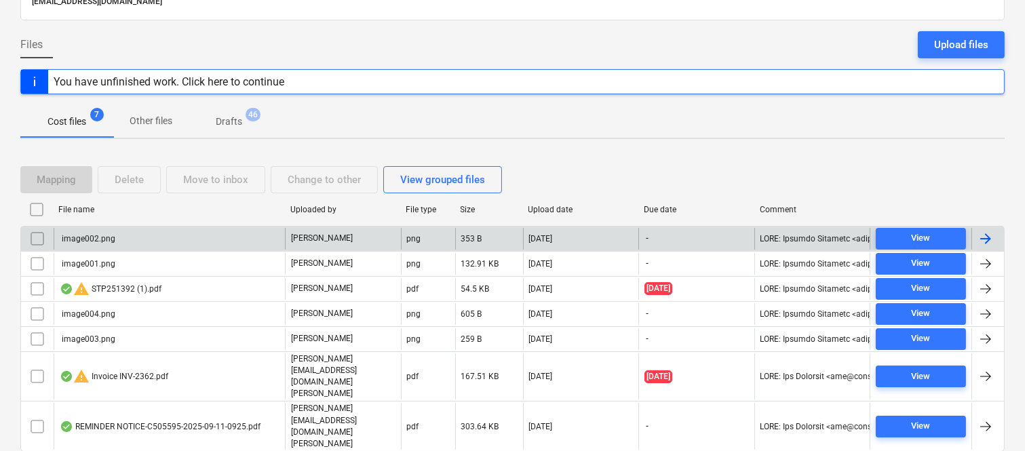
click at [31, 239] on input "checkbox" at bounding box center [37, 239] width 22 height 22
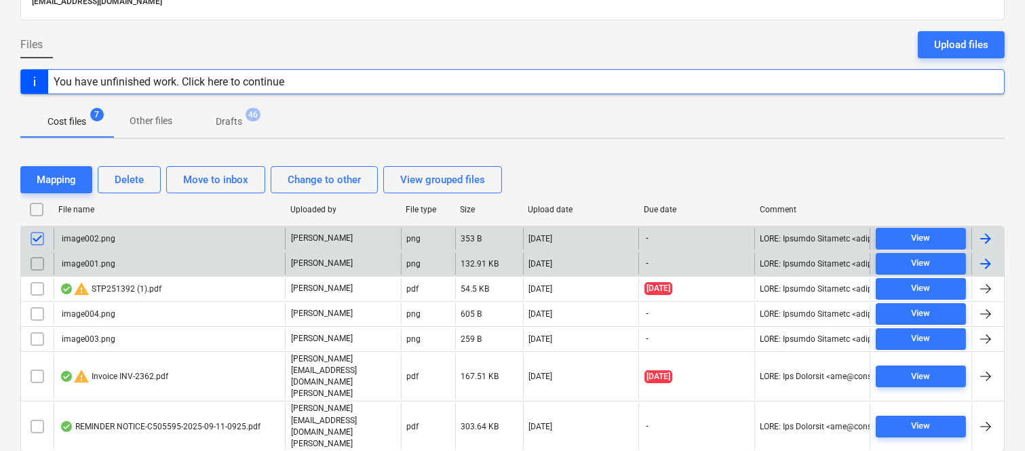
click at [39, 259] on input "checkbox" at bounding box center [37, 264] width 22 height 22
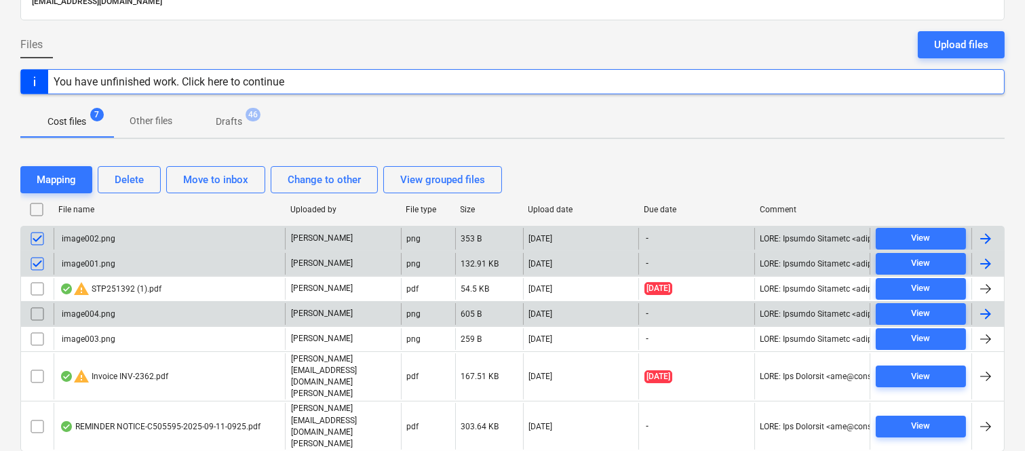
click at [35, 309] on input "checkbox" at bounding box center [37, 314] width 22 height 22
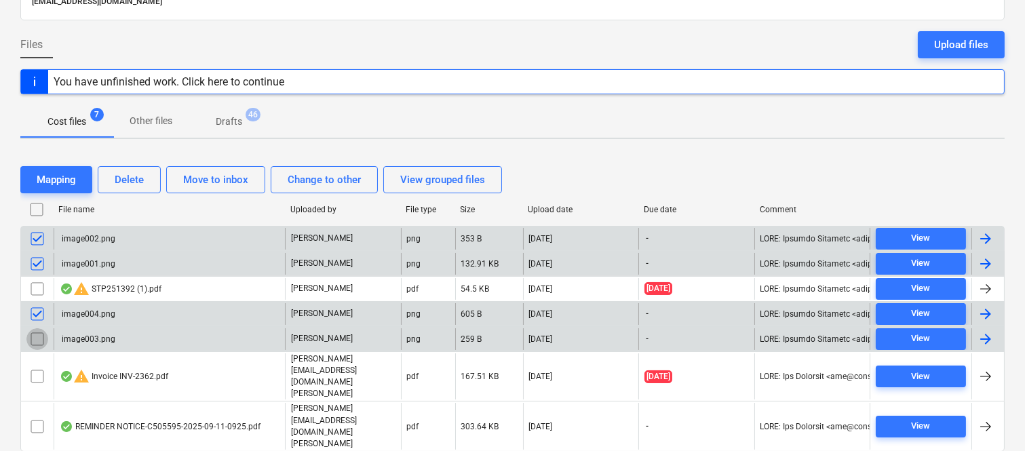
click at [34, 343] on input "checkbox" at bounding box center [37, 339] width 22 height 22
click at [123, 179] on div "Delete" at bounding box center [129, 180] width 29 height 18
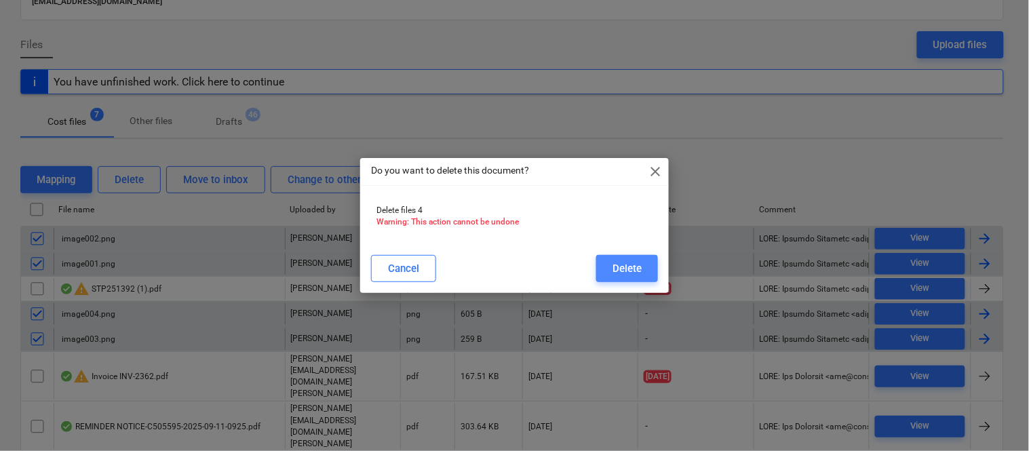
click at [617, 261] on div "Delete" at bounding box center [627, 269] width 29 height 18
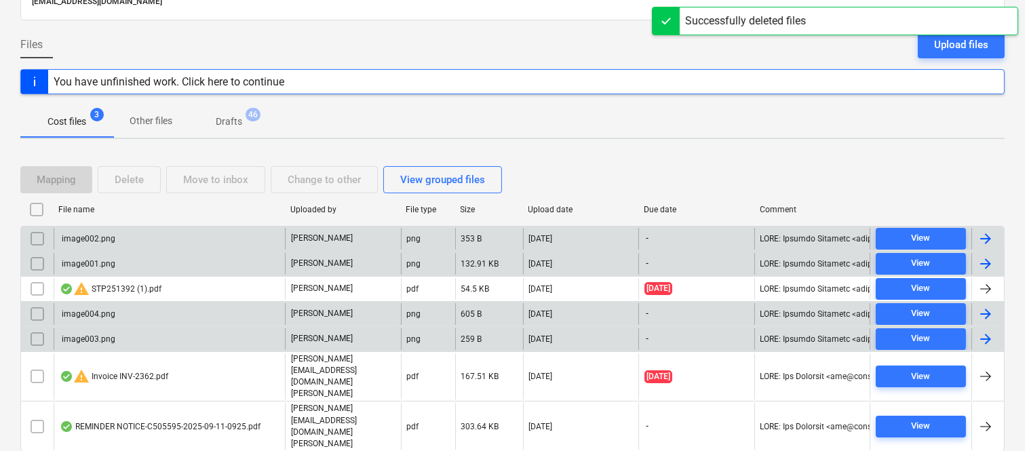
scroll to position [28, 0]
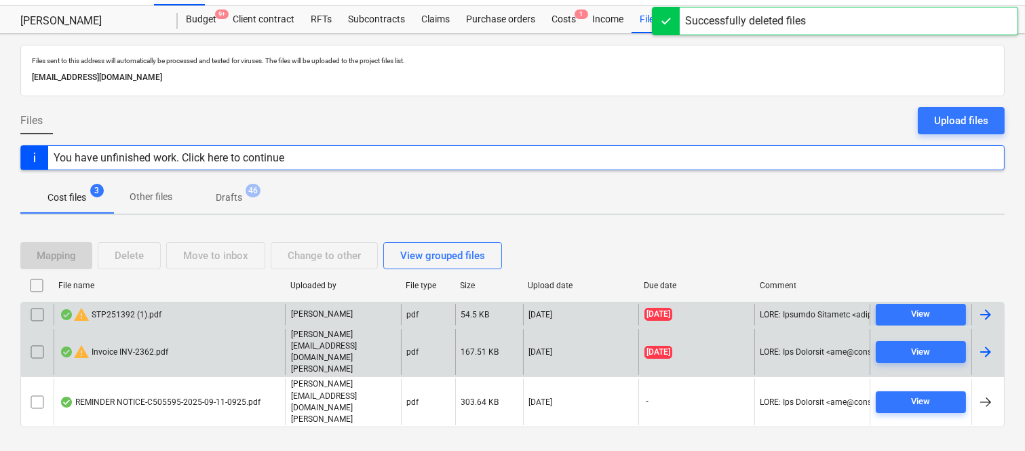
click at [206, 326] on div "warning STP251392 (1).pdf" at bounding box center [169, 315] width 231 height 22
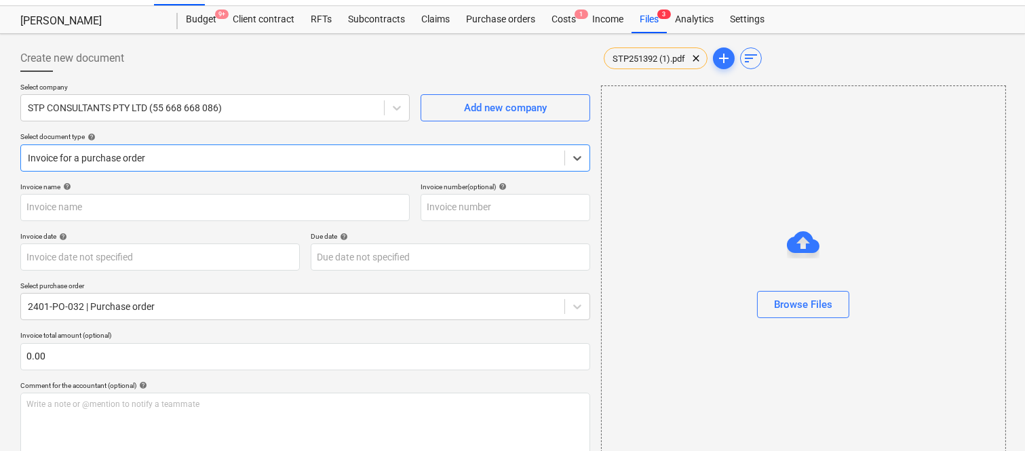
type input "STP251392"
type input "[DATE]"
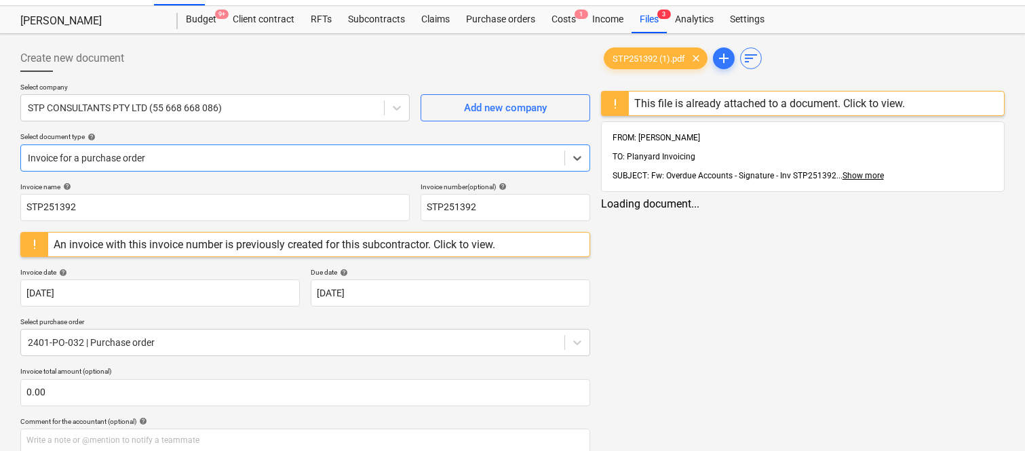
click at [358, 153] on div at bounding box center [293, 158] width 530 height 14
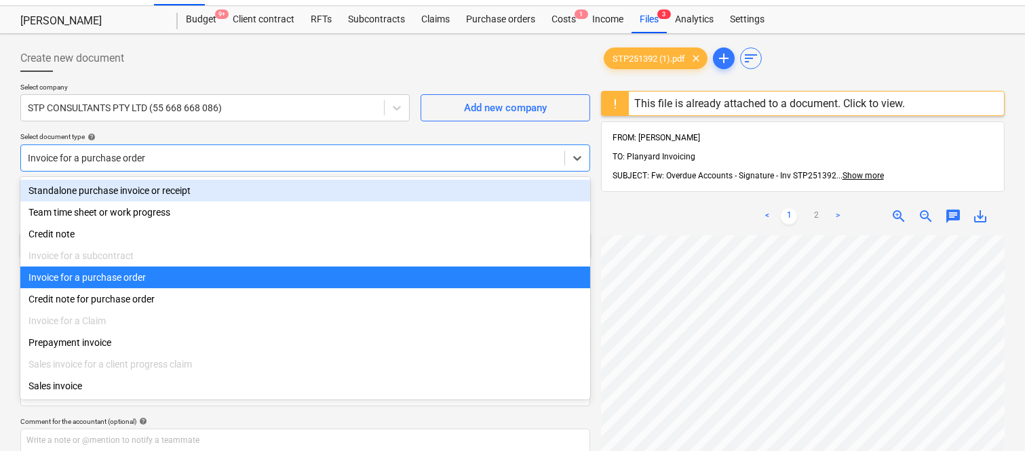
click at [254, 191] on div "Standalone purchase invoice or receipt" at bounding box center [305, 191] width 570 height 22
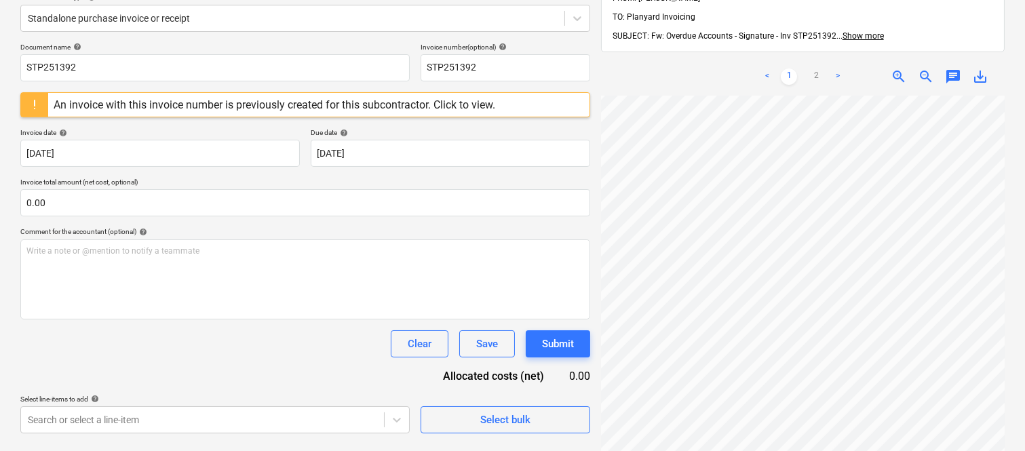
scroll to position [353, 207]
click at [816, 69] on link "2" at bounding box center [816, 77] width 16 height 16
click at [789, 69] on link "1" at bounding box center [789, 77] width 16 height 16
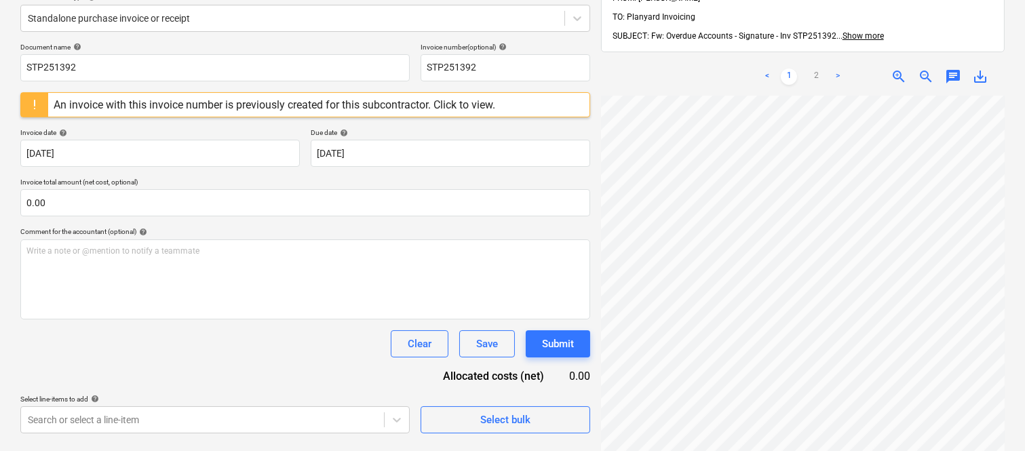
click at [382, 104] on div "An invoice with this invoice number is previously created for this subcontracto…" at bounding box center [275, 104] width 442 height 13
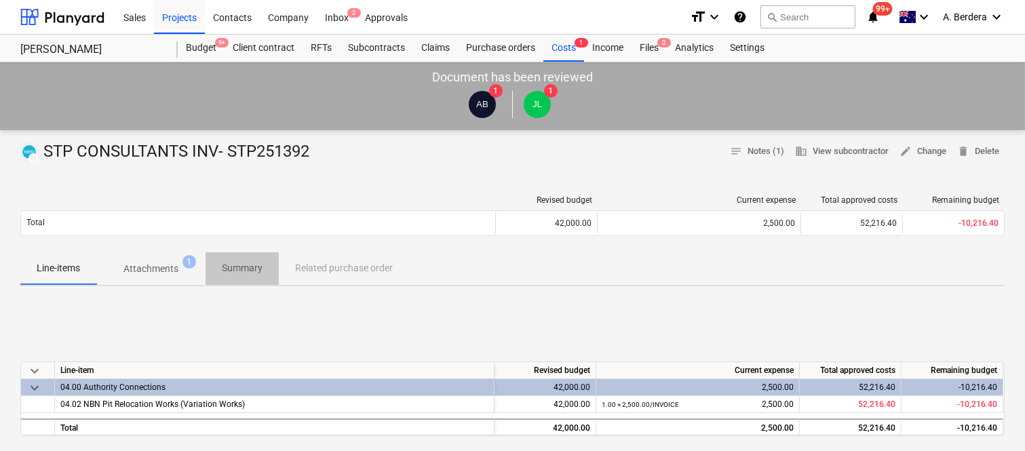
click at [238, 269] on p "Summary" at bounding box center [242, 268] width 41 height 14
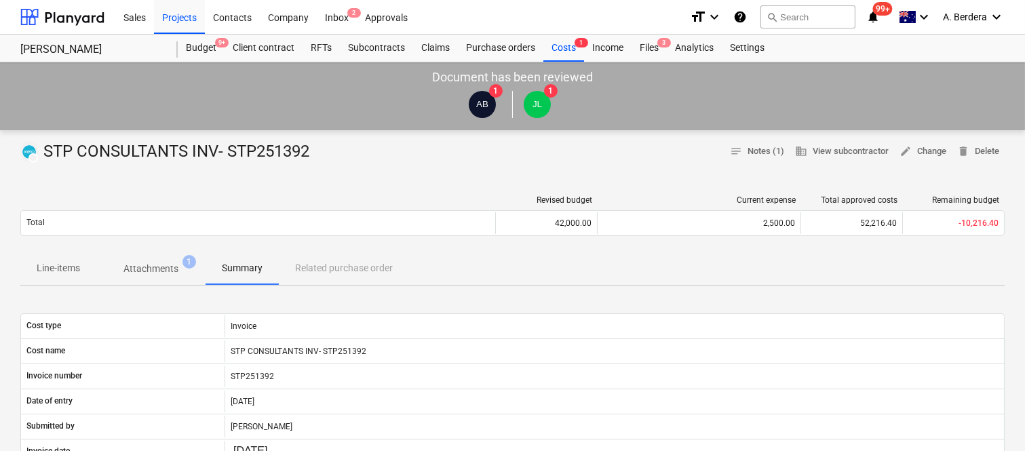
scroll to position [395, 0]
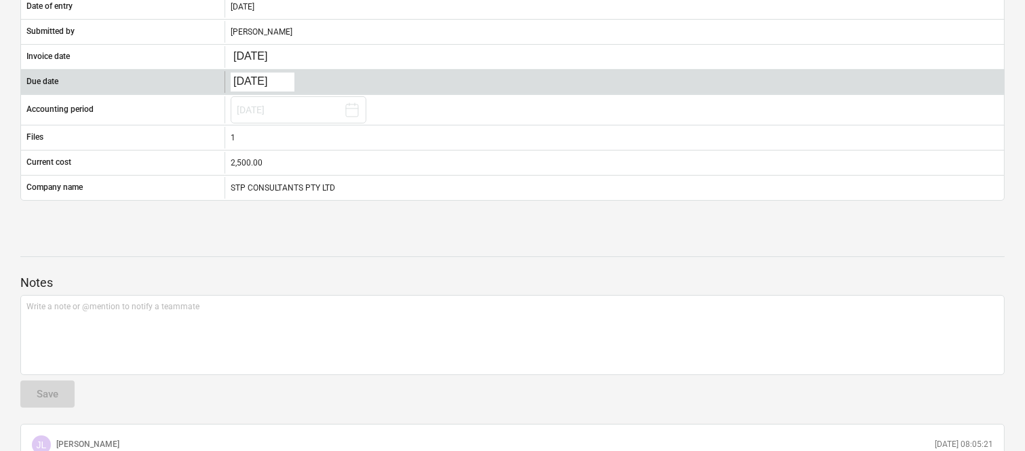
click at [340, 85] on div "[DATE] Press the down arrow key to interact with the calendar and select a date…" at bounding box center [614, 82] width 779 height 22
click at [197, 80] on div "Due date" at bounding box center [123, 82] width 204 height 22
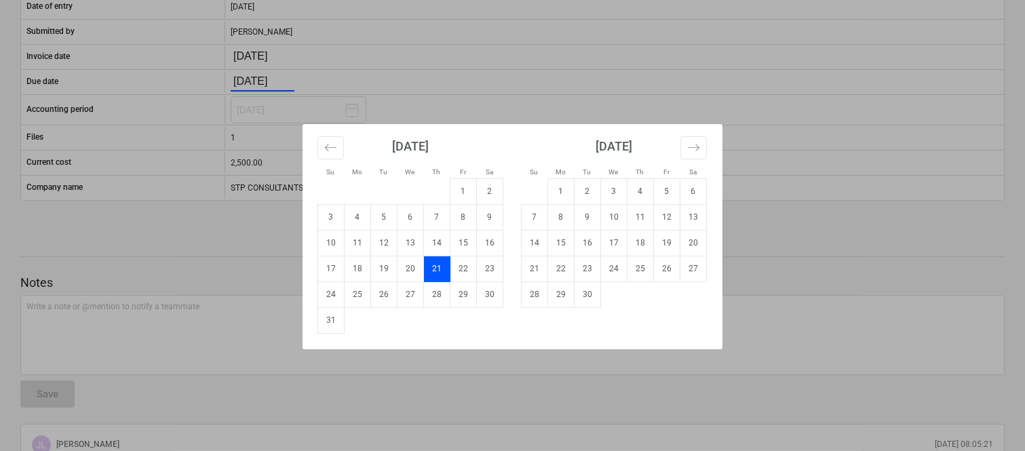
scroll to position [0, 0]
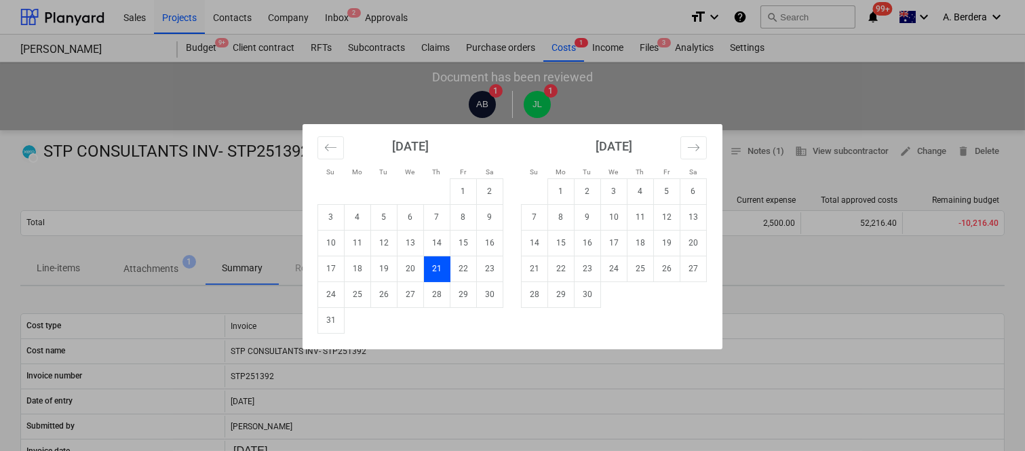
click at [772, 96] on div "Su Mo Tu We Th Fr Sa Su Mo Tu We Th Fr Sa [DATE] 1 2 3 4 5 6 7 8 9 10 11 12 13 …" at bounding box center [512, 225] width 1025 height 451
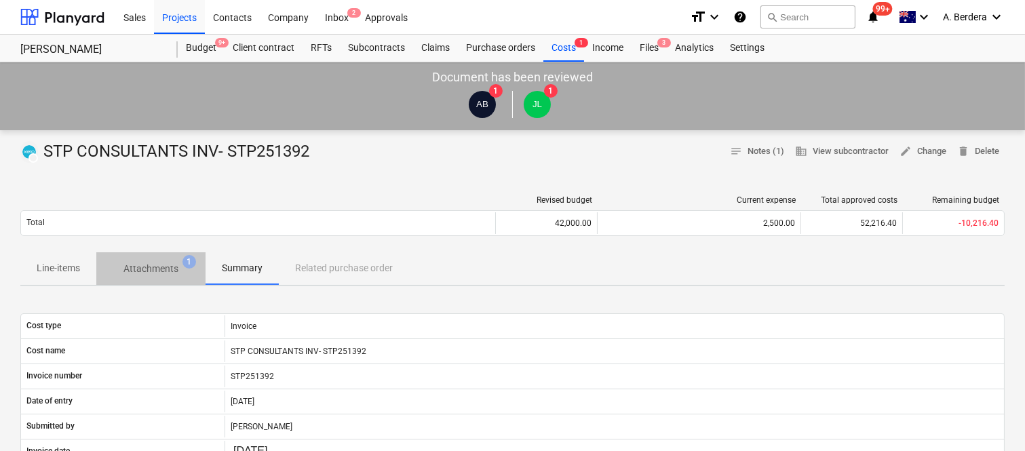
click at [148, 255] on button "Attachments 1" at bounding box center [150, 268] width 109 height 33
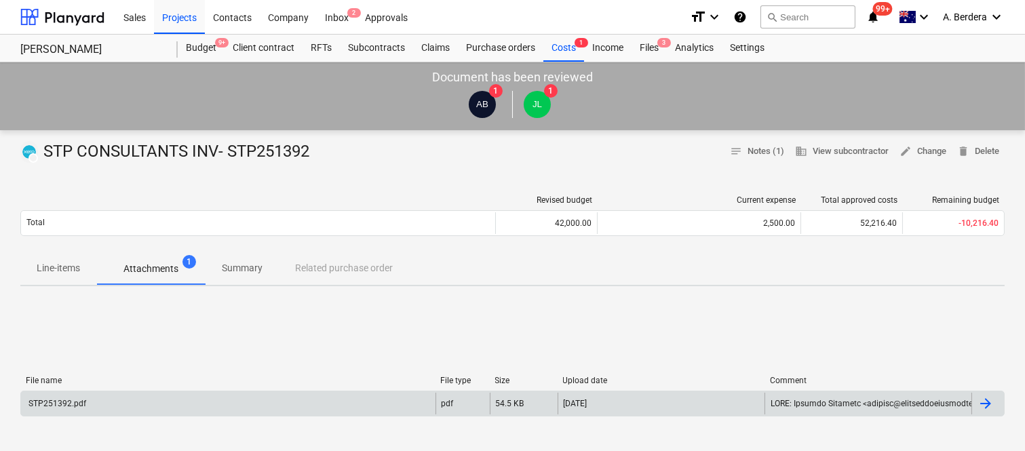
click at [241, 402] on div "STP251392.pdf" at bounding box center [228, 404] width 414 height 22
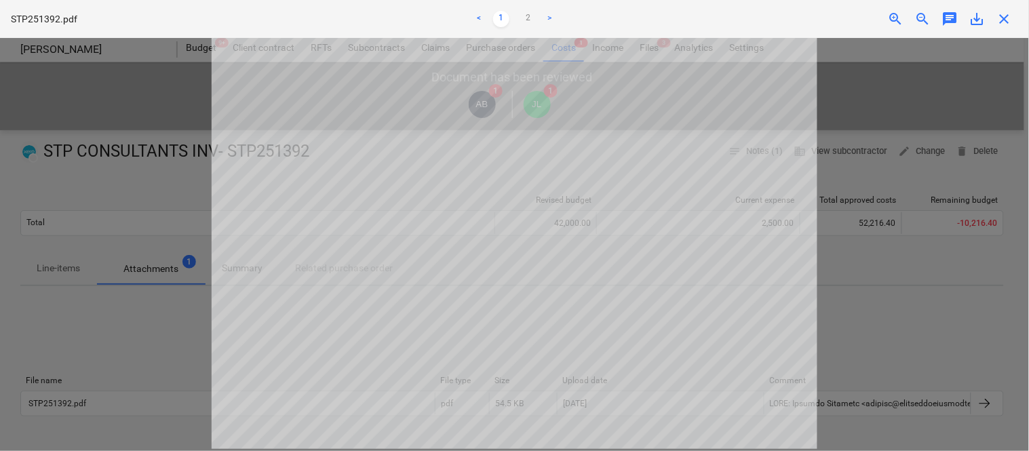
scroll to position [84, 0]
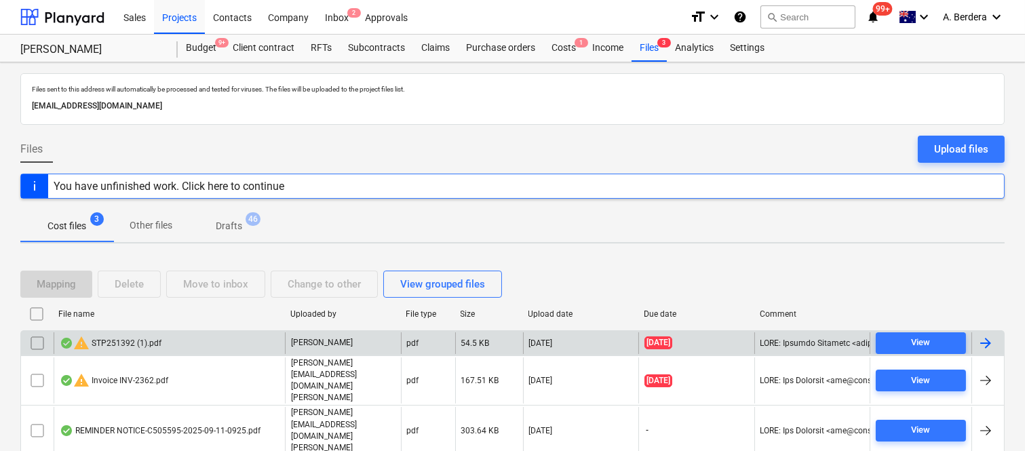
click at [210, 344] on div "warning STP251392 (1).pdf" at bounding box center [169, 343] width 231 height 22
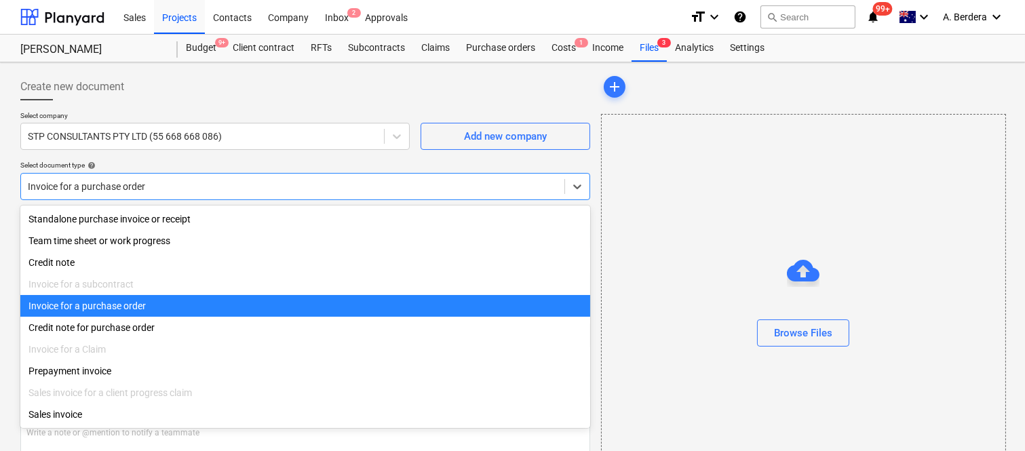
click at [267, 181] on div at bounding box center [293, 187] width 530 height 14
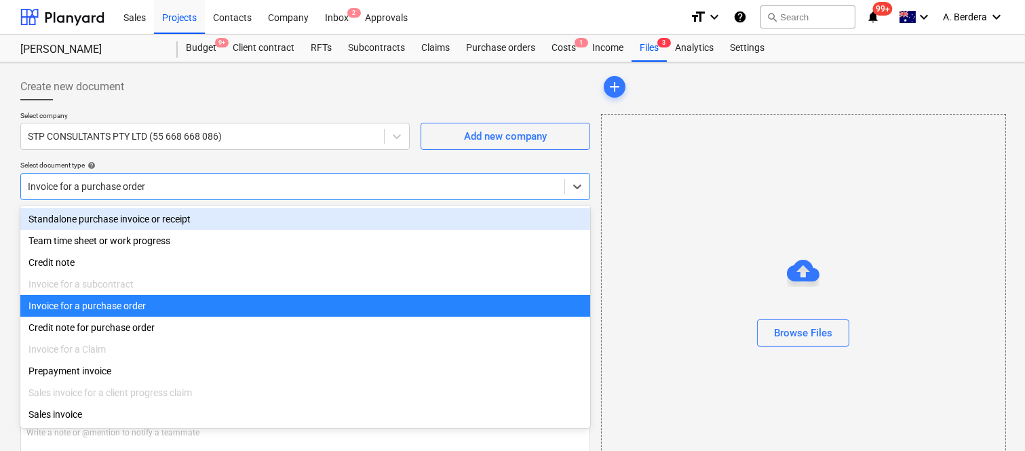
click at [278, 216] on div "Standalone purchase invoice or receipt" at bounding box center [305, 219] width 570 height 22
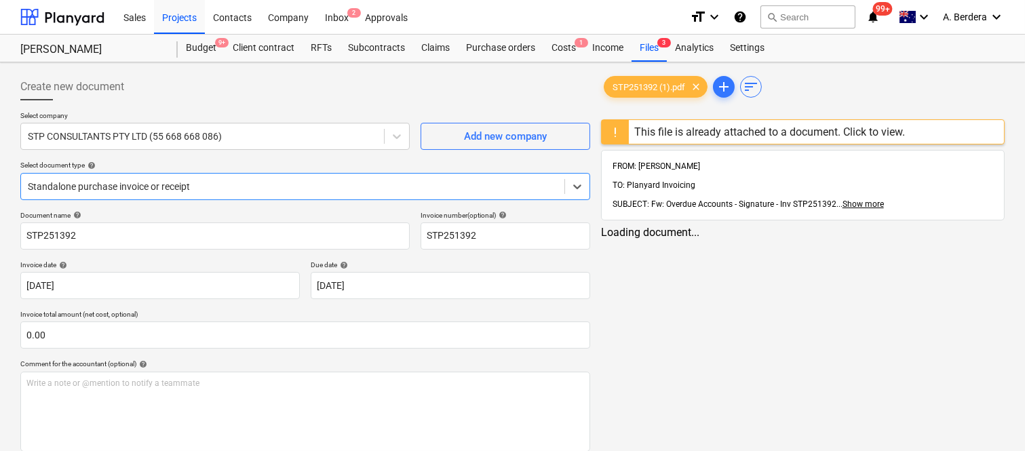
type input "STP251392"
type input "[DATE]"
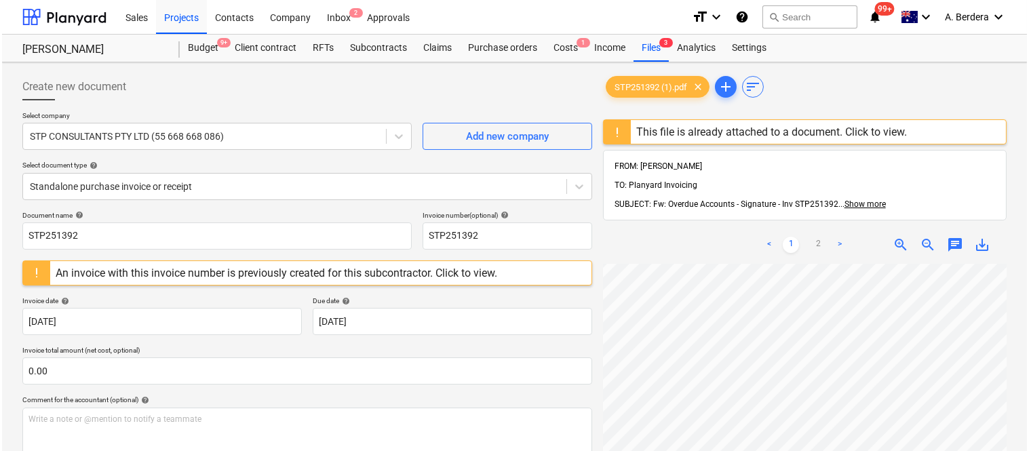
scroll to position [45, 166]
click at [289, 269] on div "An invoice with this invoice number is previously created for this subcontracto…" at bounding box center [275, 273] width 442 height 13
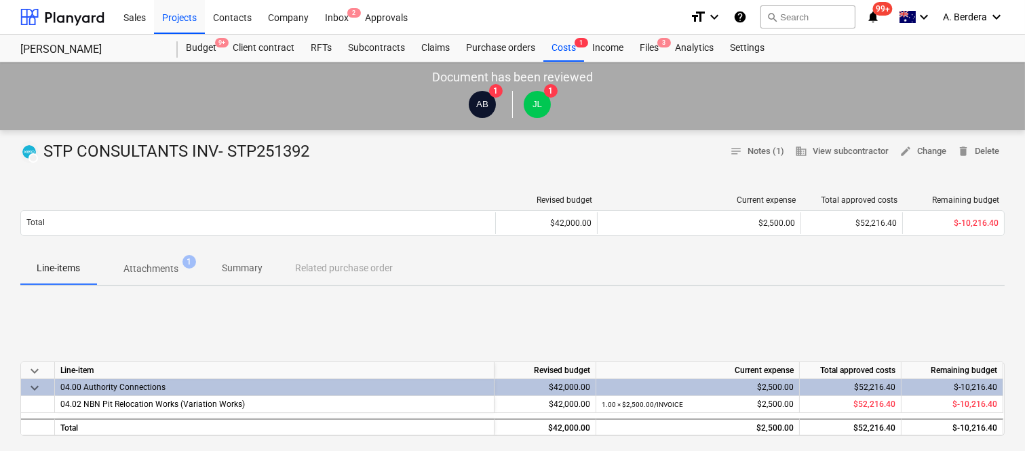
click at [149, 269] on p "Attachments" at bounding box center [150, 269] width 55 height 14
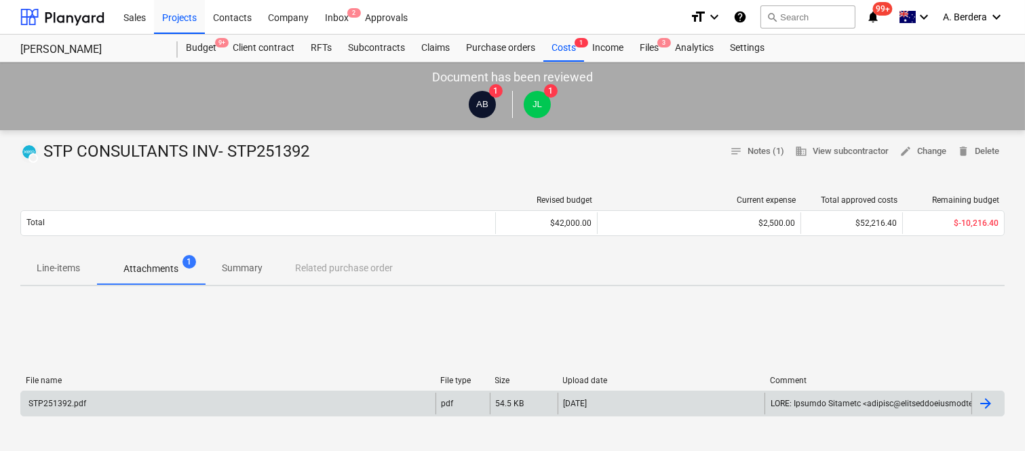
click at [317, 408] on div "STP251392.pdf" at bounding box center [228, 404] width 414 height 22
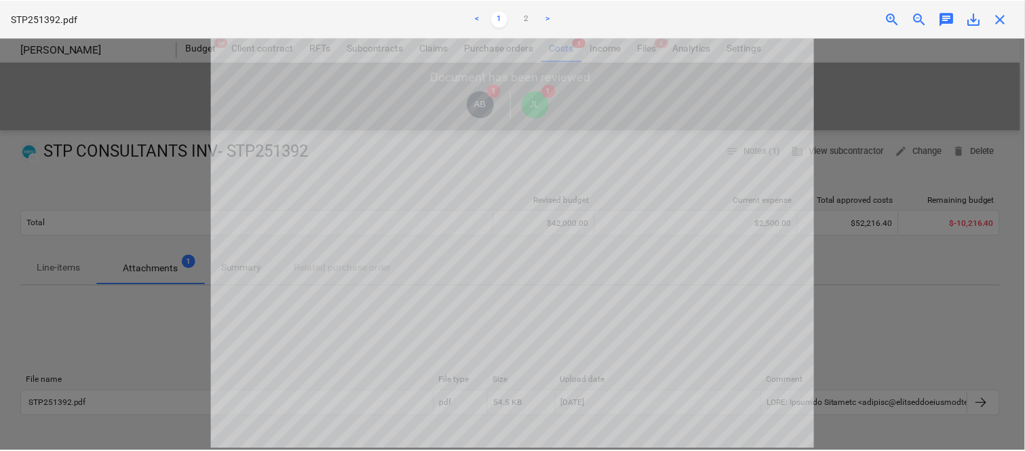
scroll to position [84, 0]
click at [528, 16] on link "2" at bounding box center [528, 19] width 16 height 16
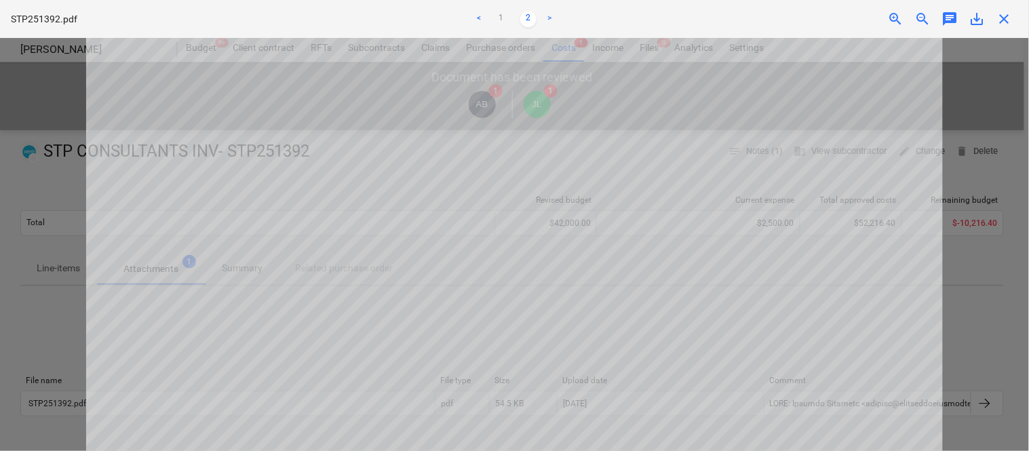
click at [1008, 15] on span "close" at bounding box center [1005, 19] width 16 height 16
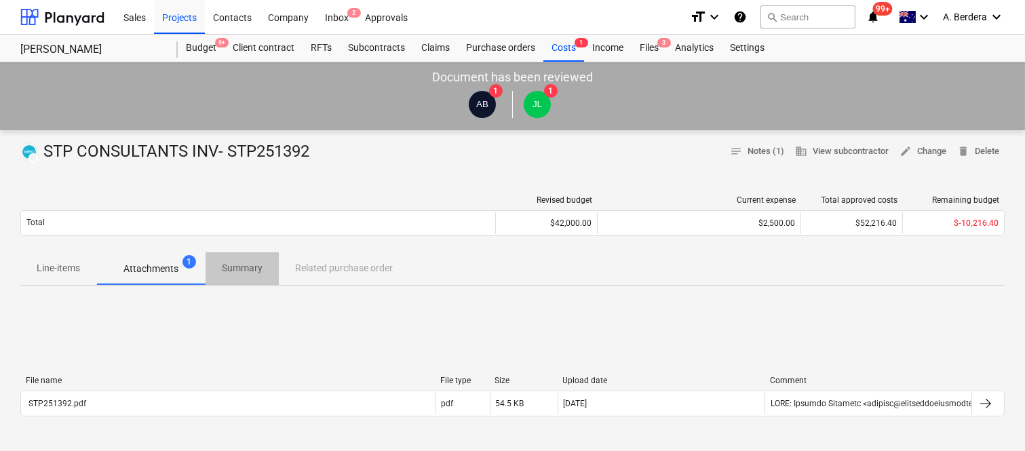
click at [245, 269] on p "Summary" at bounding box center [242, 268] width 41 height 14
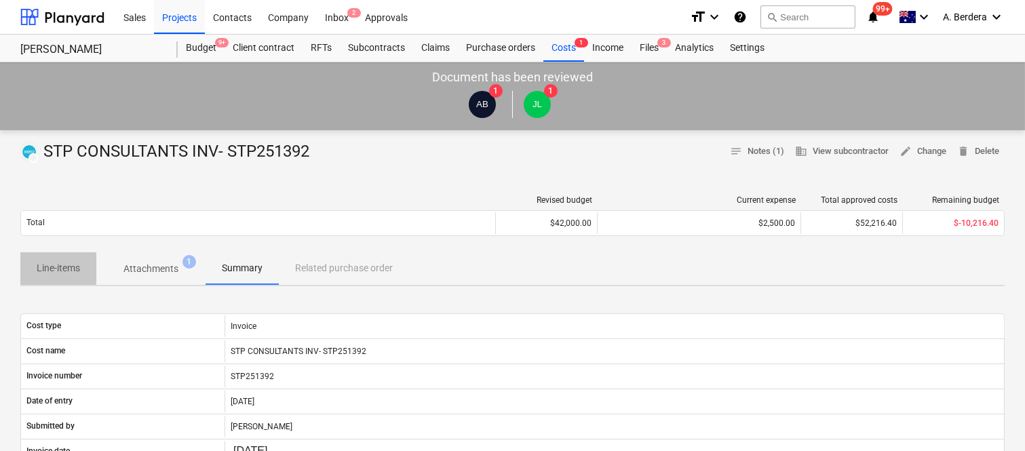
click at [61, 271] on p "Line-items" at bounding box center [58, 268] width 43 height 14
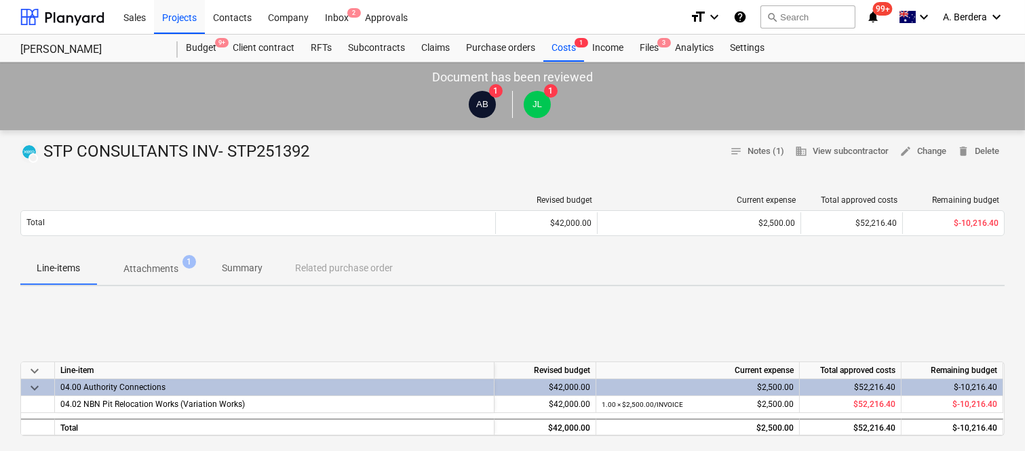
click at [61, 272] on p "Line-items" at bounding box center [58, 268] width 43 height 14
click at [62, 269] on p "Line-items" at bounding box center [58, 268] width 43 height 14
click at [71, 270] on p "Line-items" at bounding box center [58, 268] width 43 height 14
